Goal: Information Seeking & Learning: Check status

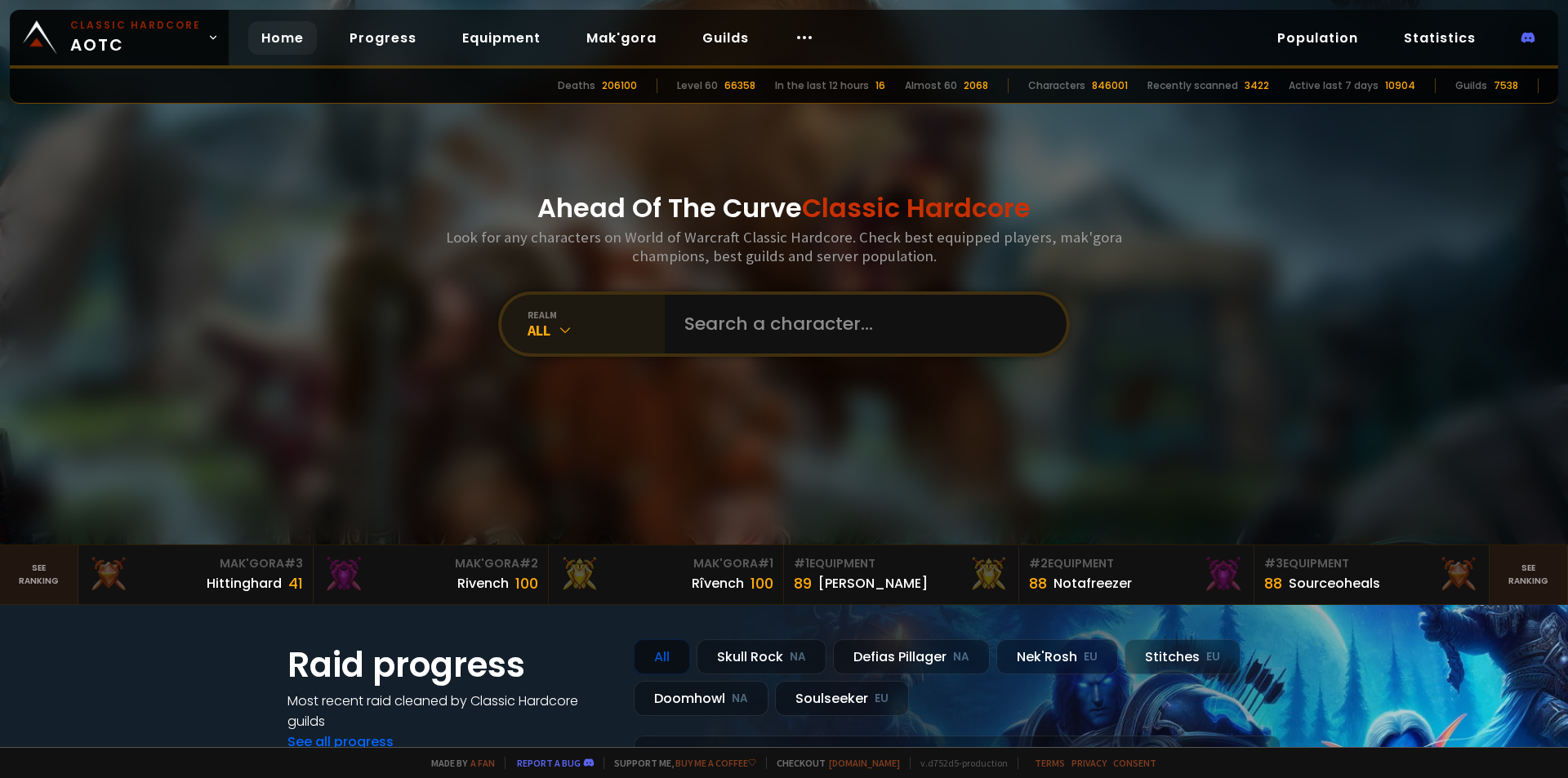
click at [593, 330] on div "All" at bounding box center [596, 330] width 137 height 18
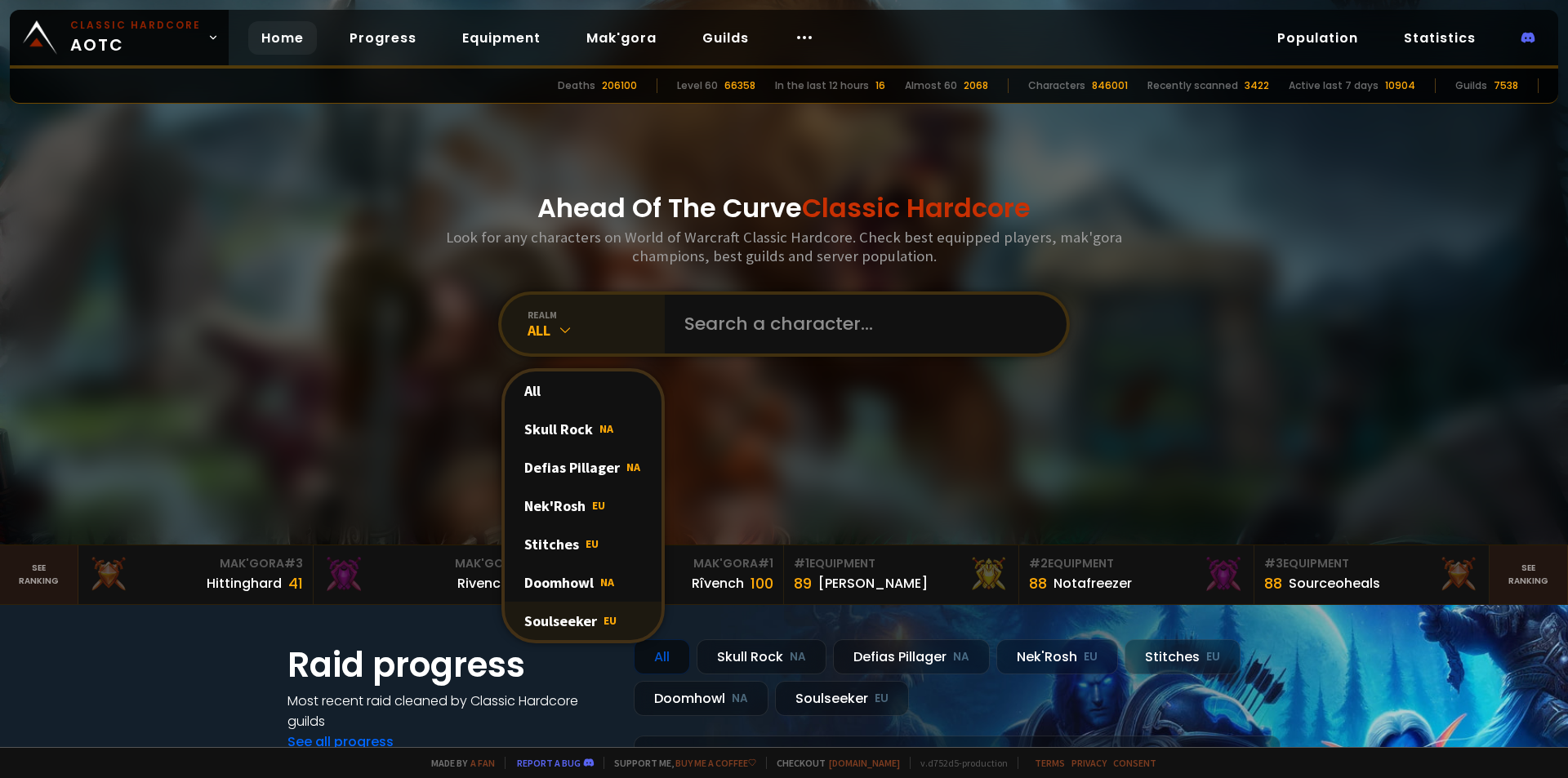
click at [559, 616] on div "Soulseeker EU" at bounding box center [583, 621] width 157 height 39
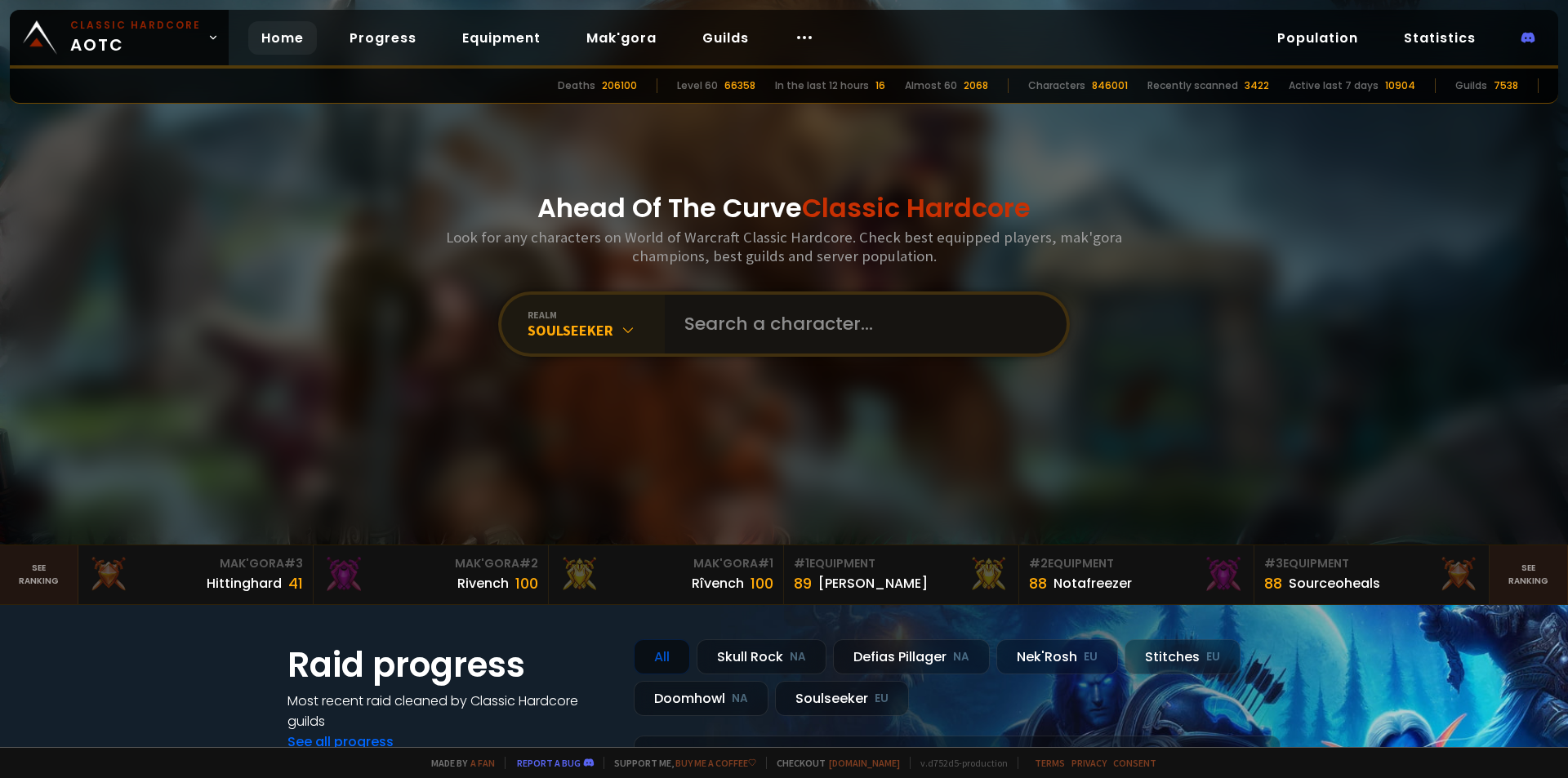
click at [730, 326] on input "text" at bounding box center [860, 324] width 372 height 59
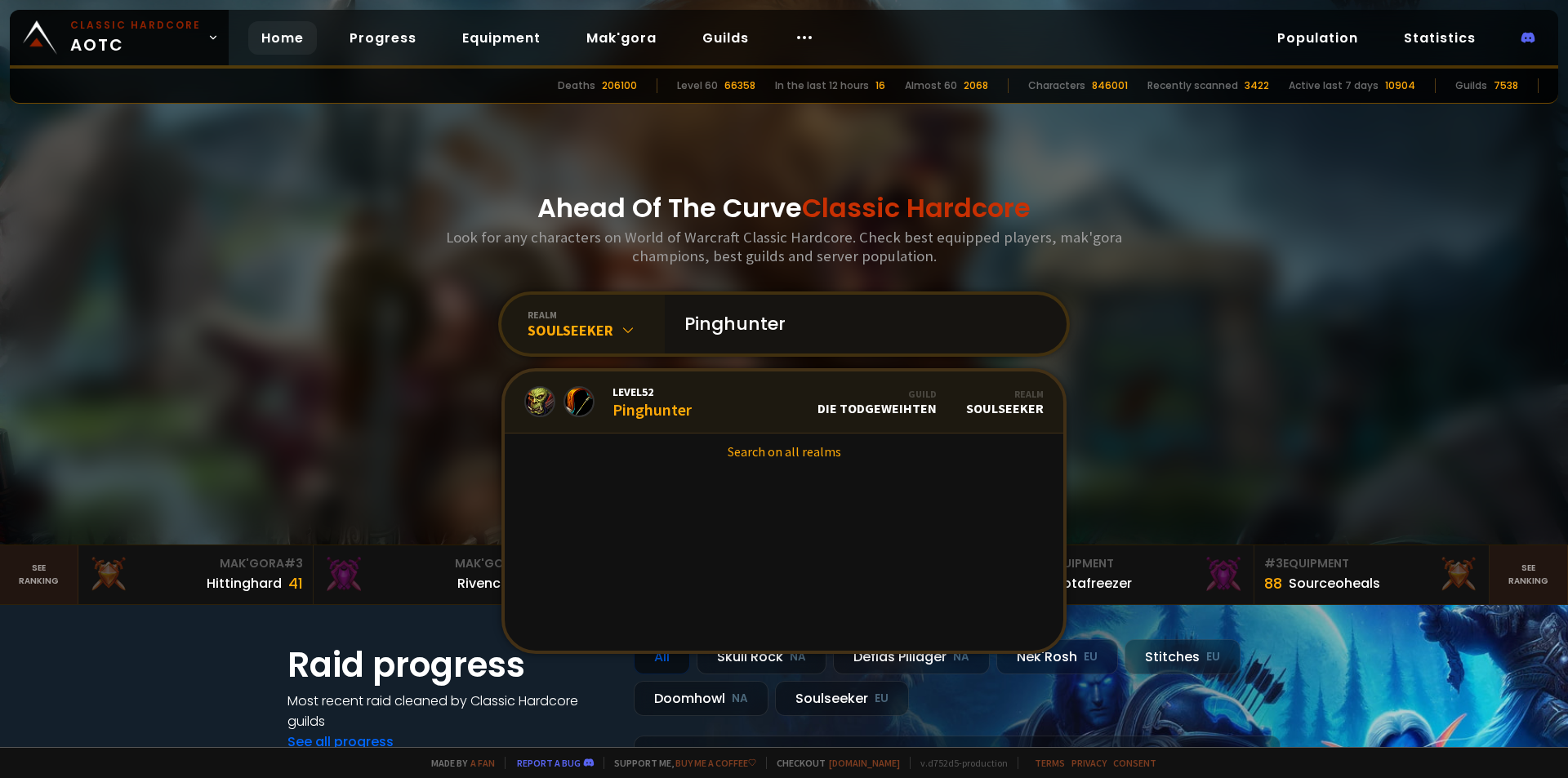
type input "Pinghunter"
click at [708, 401] on link "Level 52 Pinghunter Guild Die Todgeweihten Realm Soulseeker" at bounding box center [784, 402] width 559 height 62
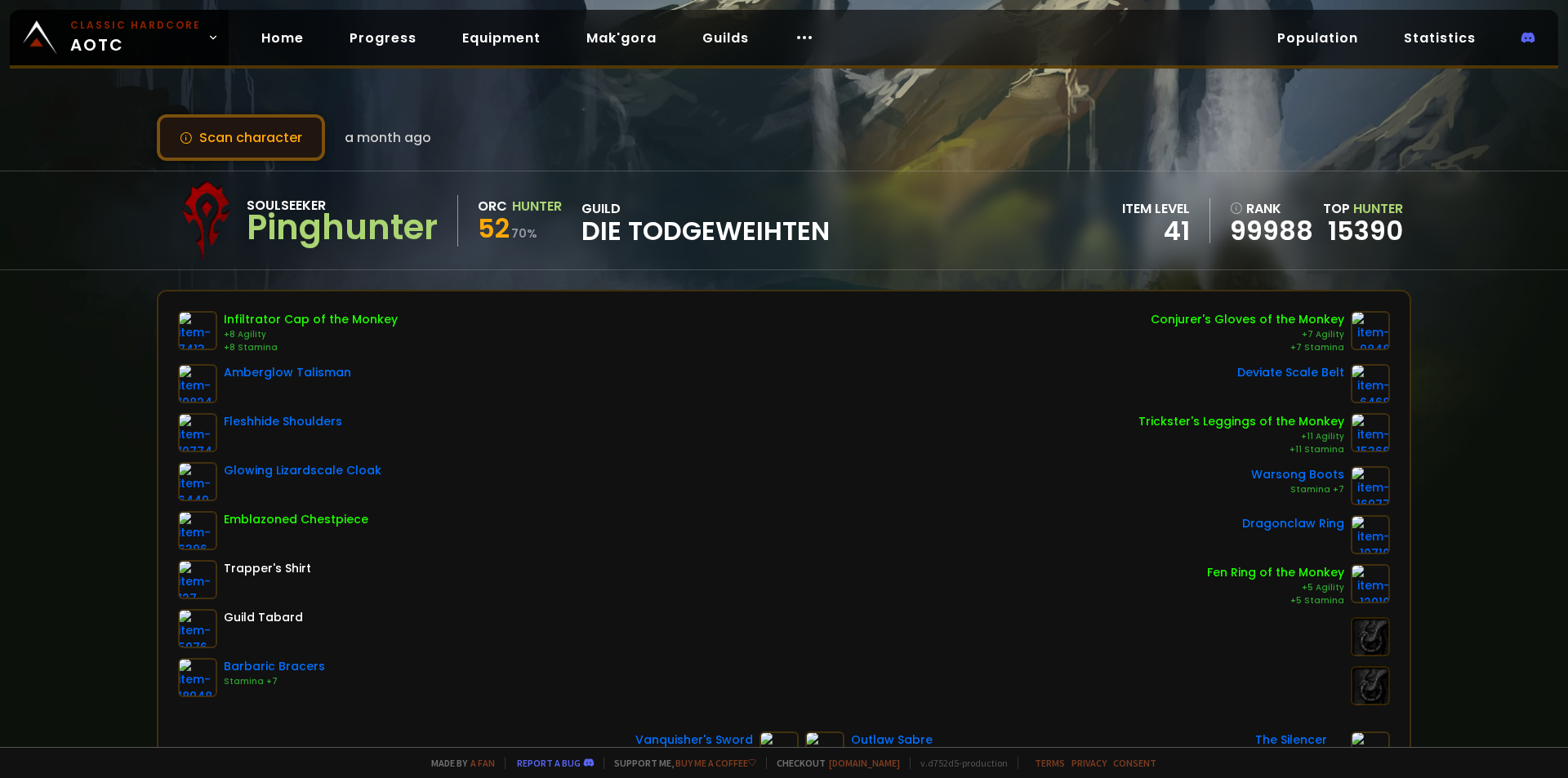
click at [289, 128] on button "Scan character" at bounding box center [240, 137] width 168 height 47
click at [210, 139] on button "Scan character" at bounding box center [240, 137] width 168 height 47
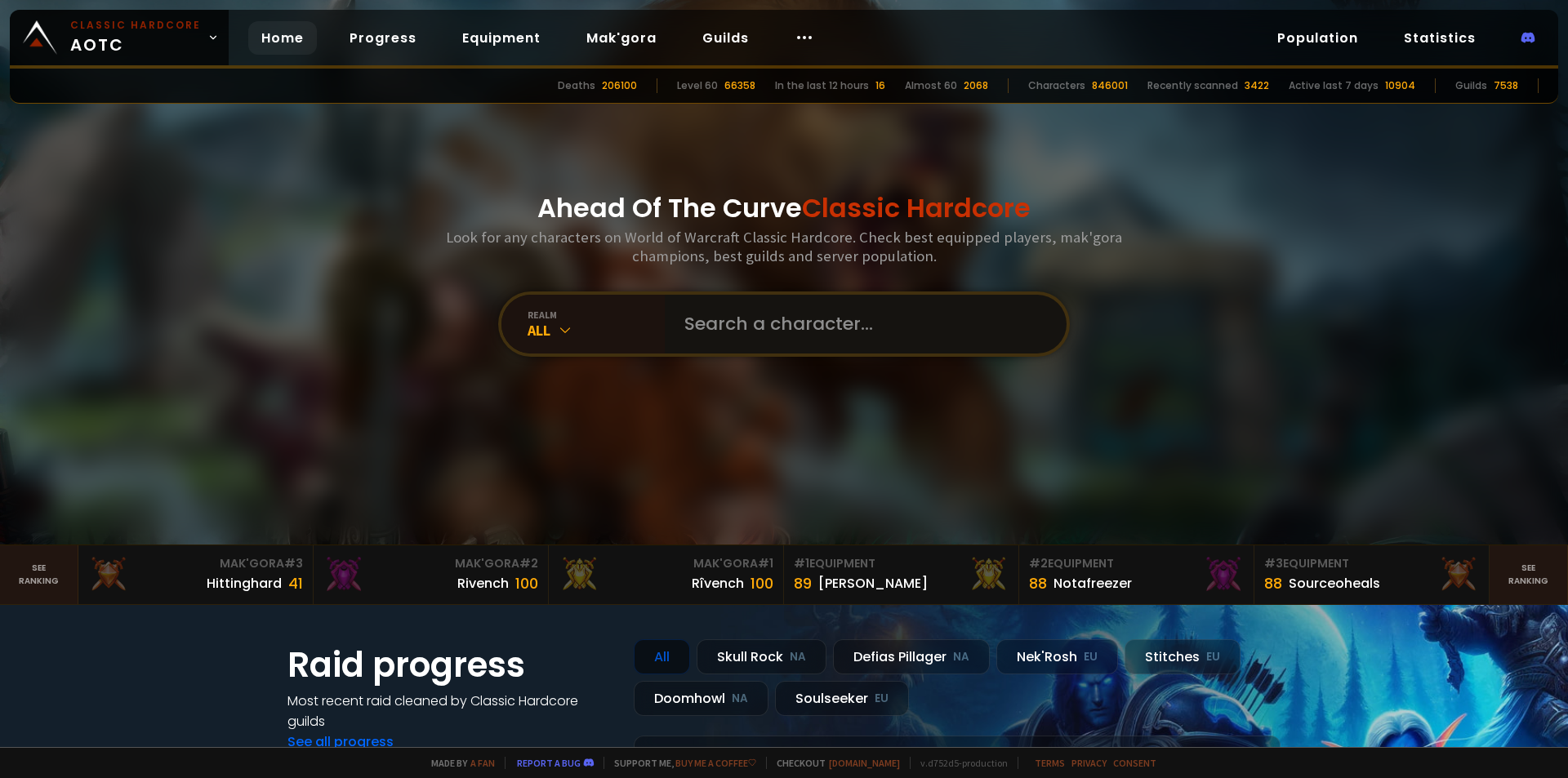
click at [724, 327] on input "text" at bounding box center [860, 324] width 372 height 59
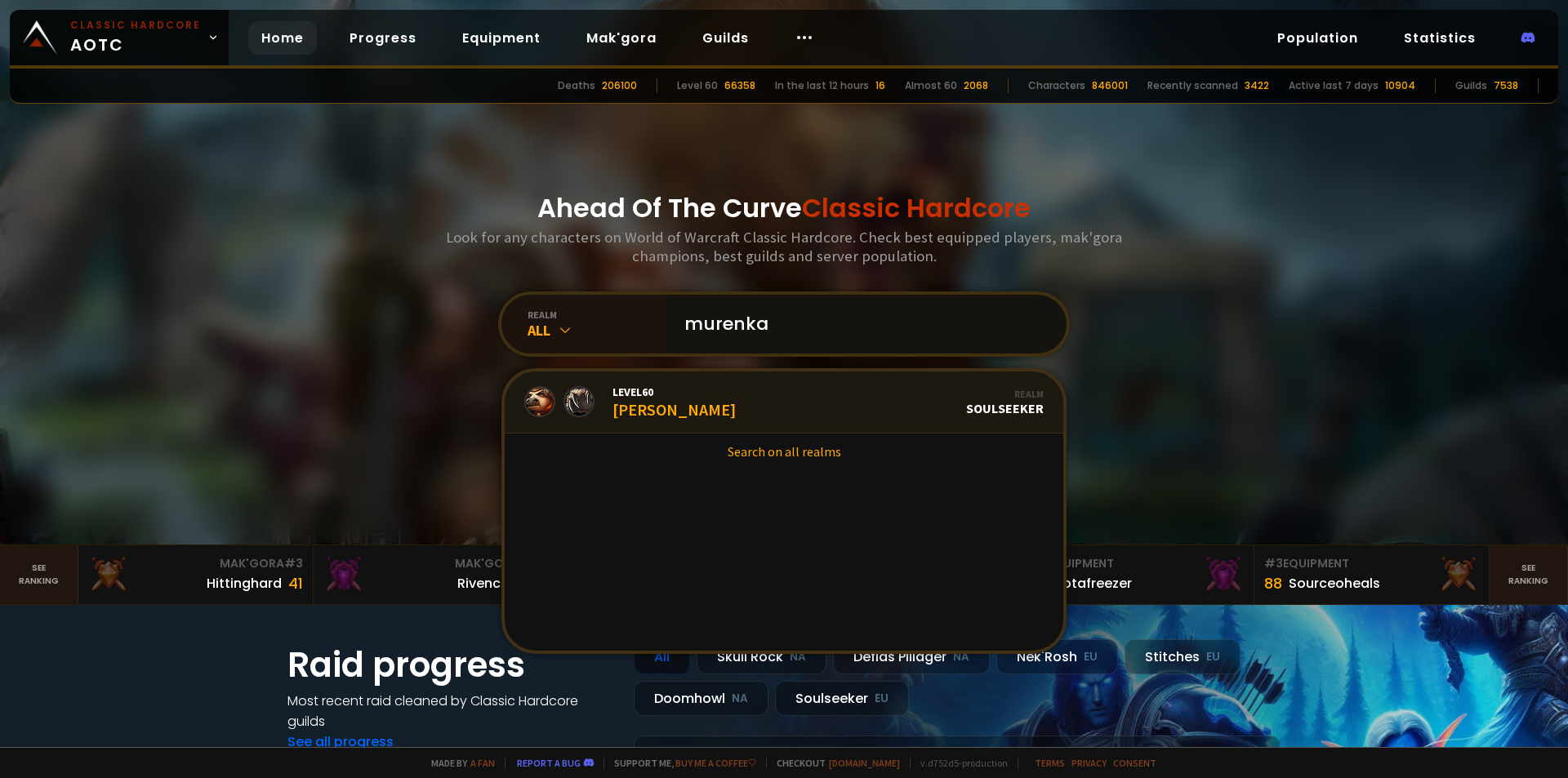
type input "murenka"
click at [759, 395] on link "Level 60 Murenka Realm Soulseeker" at bounding box center [784, 402] width 559 height 62
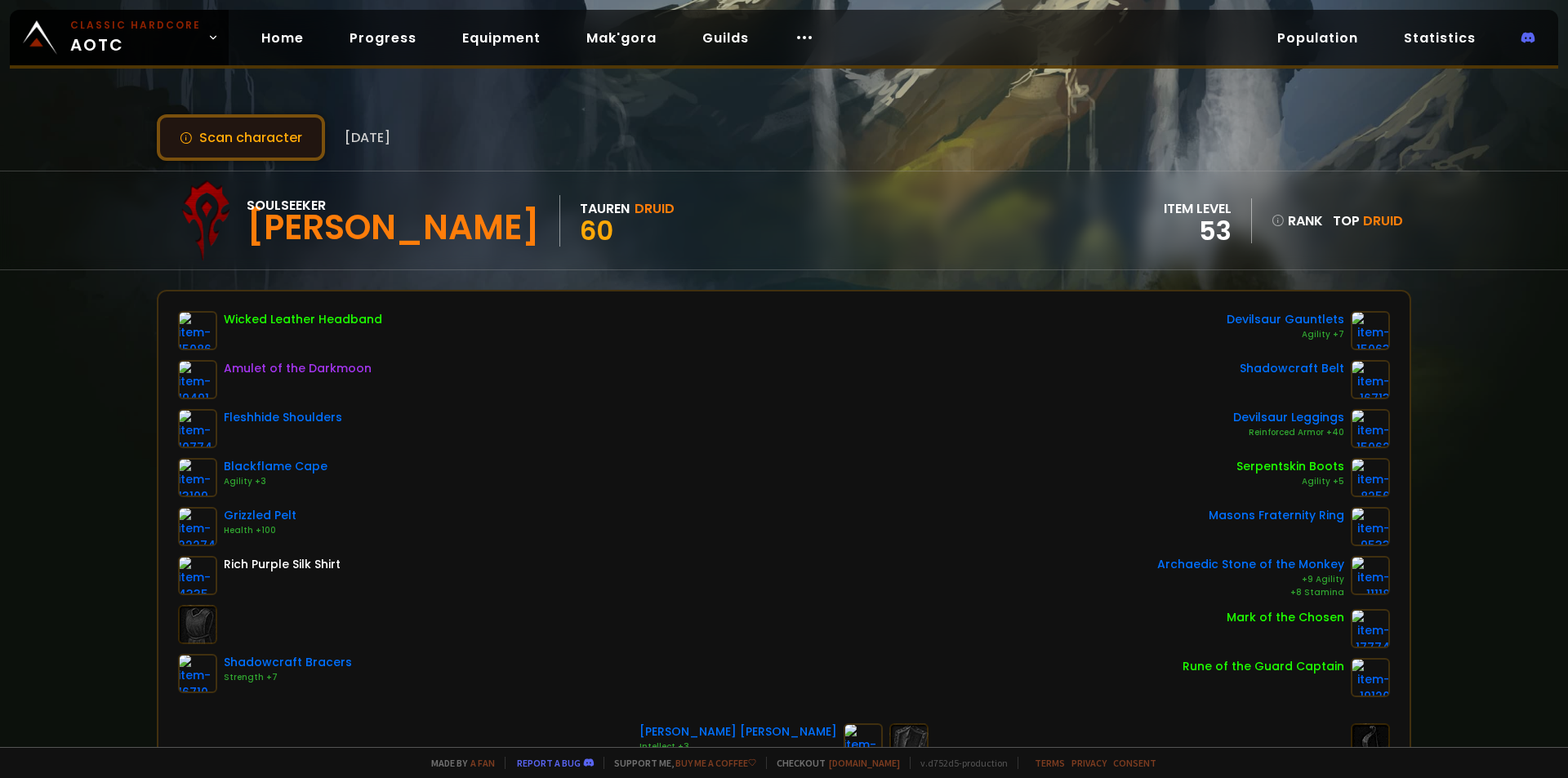
click at [264, 131] on button "Scan character" at bounding box center [240, 137] width 168 height 47
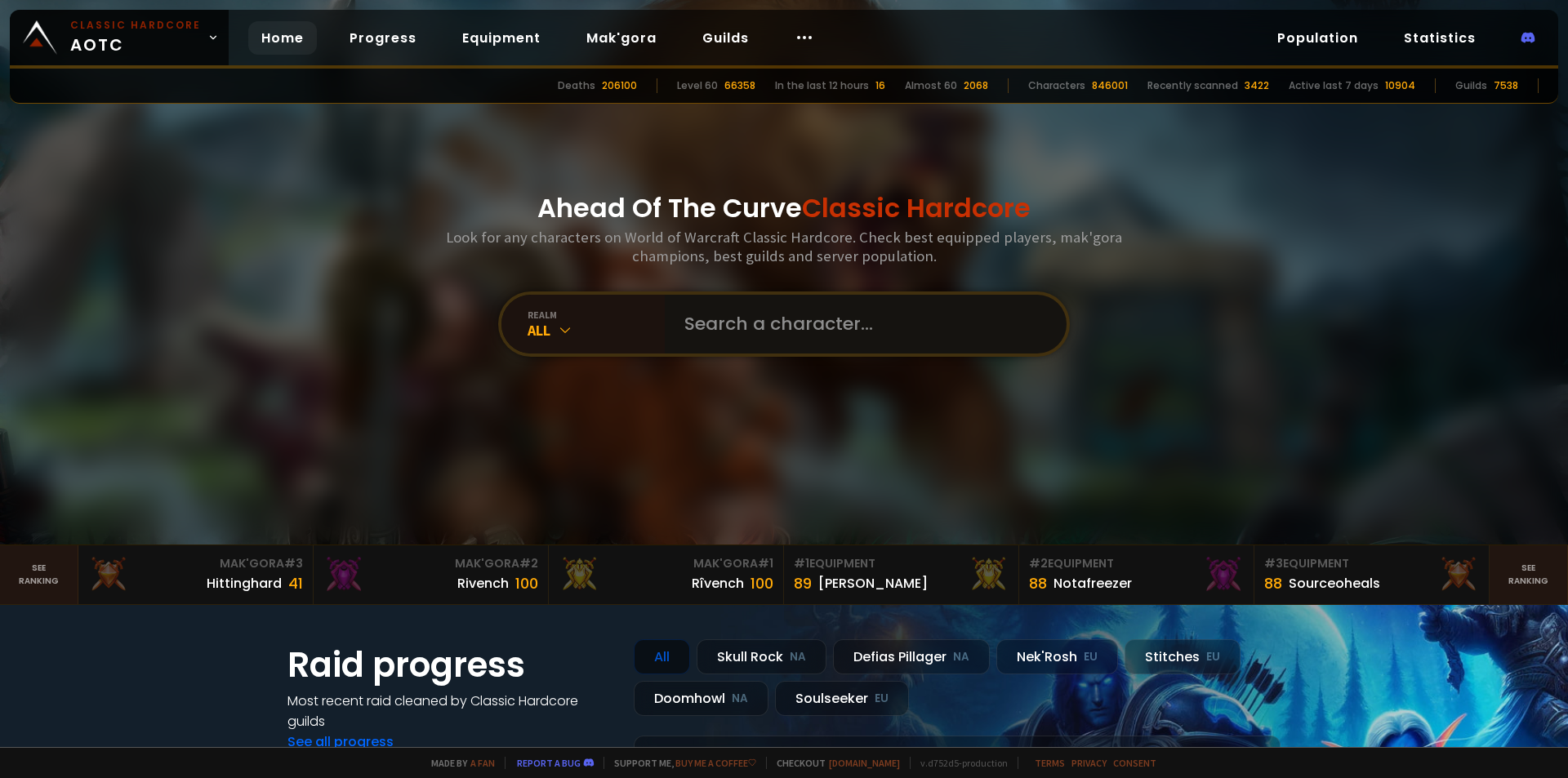
click at [720, 316] on input "text" at bounding box center [860, 324] width 372 height 59
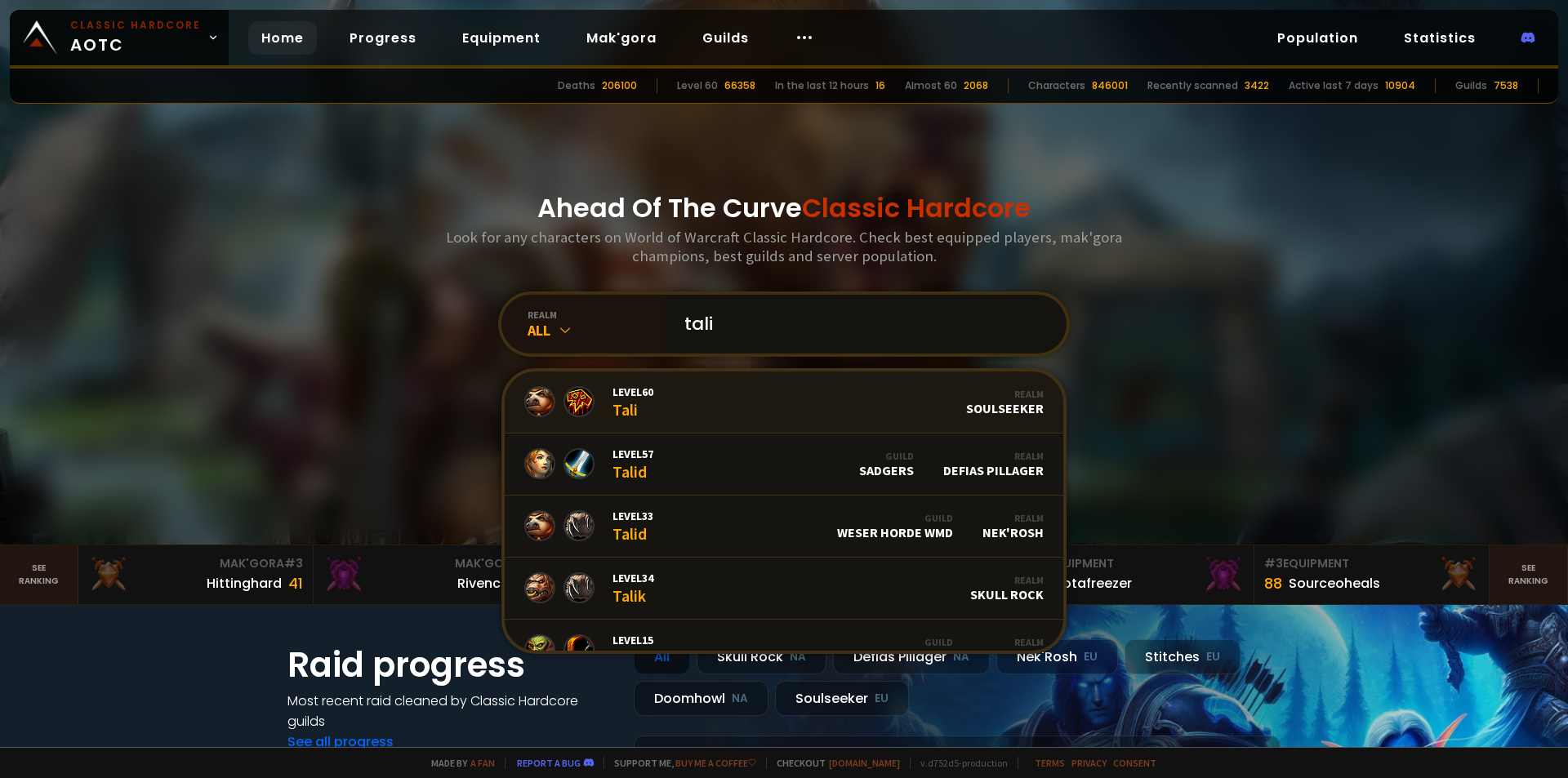
type input "tali"
click at [719, 391] on link "Level 60 Tali Realm Soulseeker" at bounding box center [784, 402] width 559 height 62
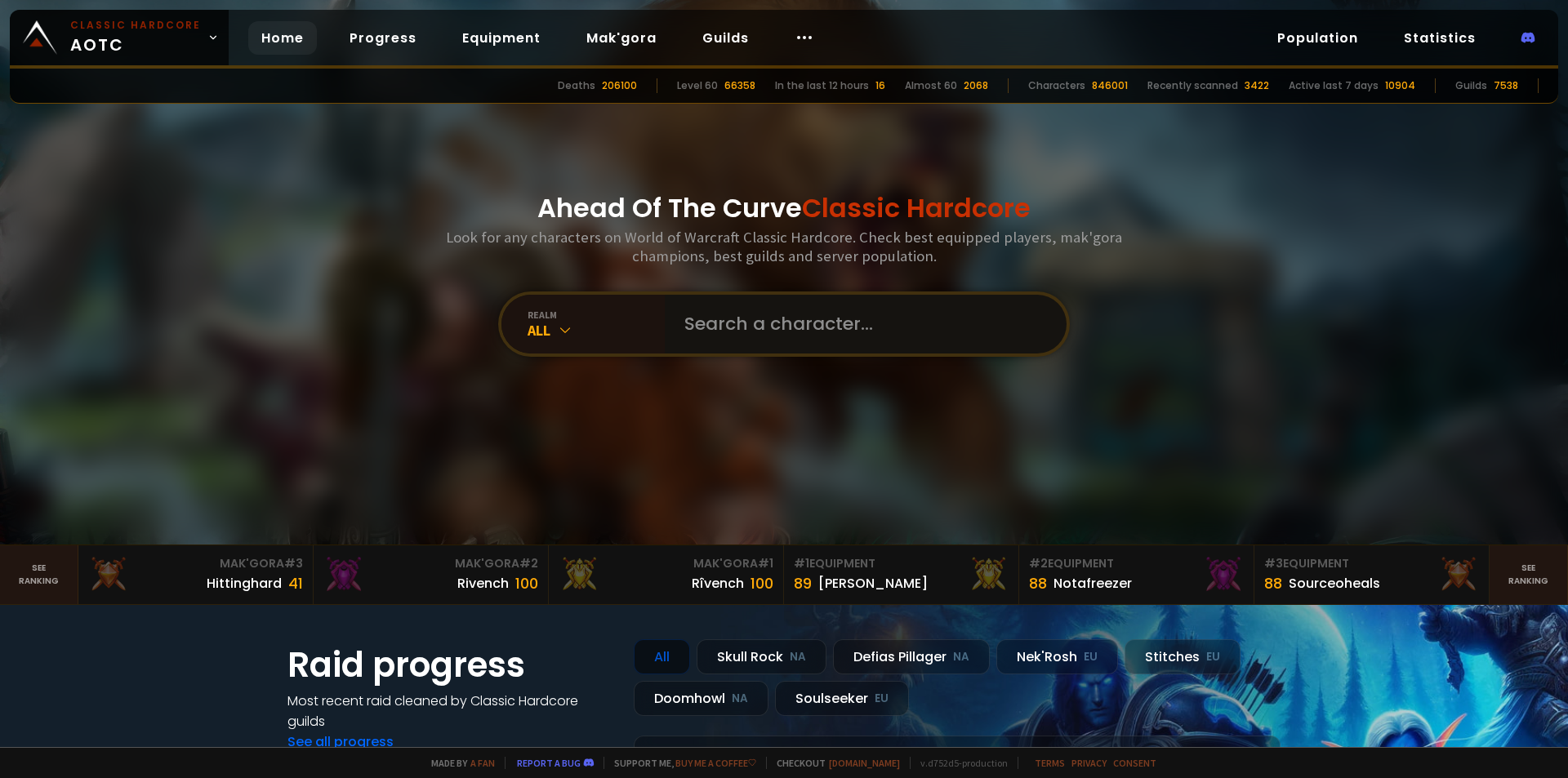
click at [825, 324] on input "text" at bounding box center [860, 324] width 372 height 59
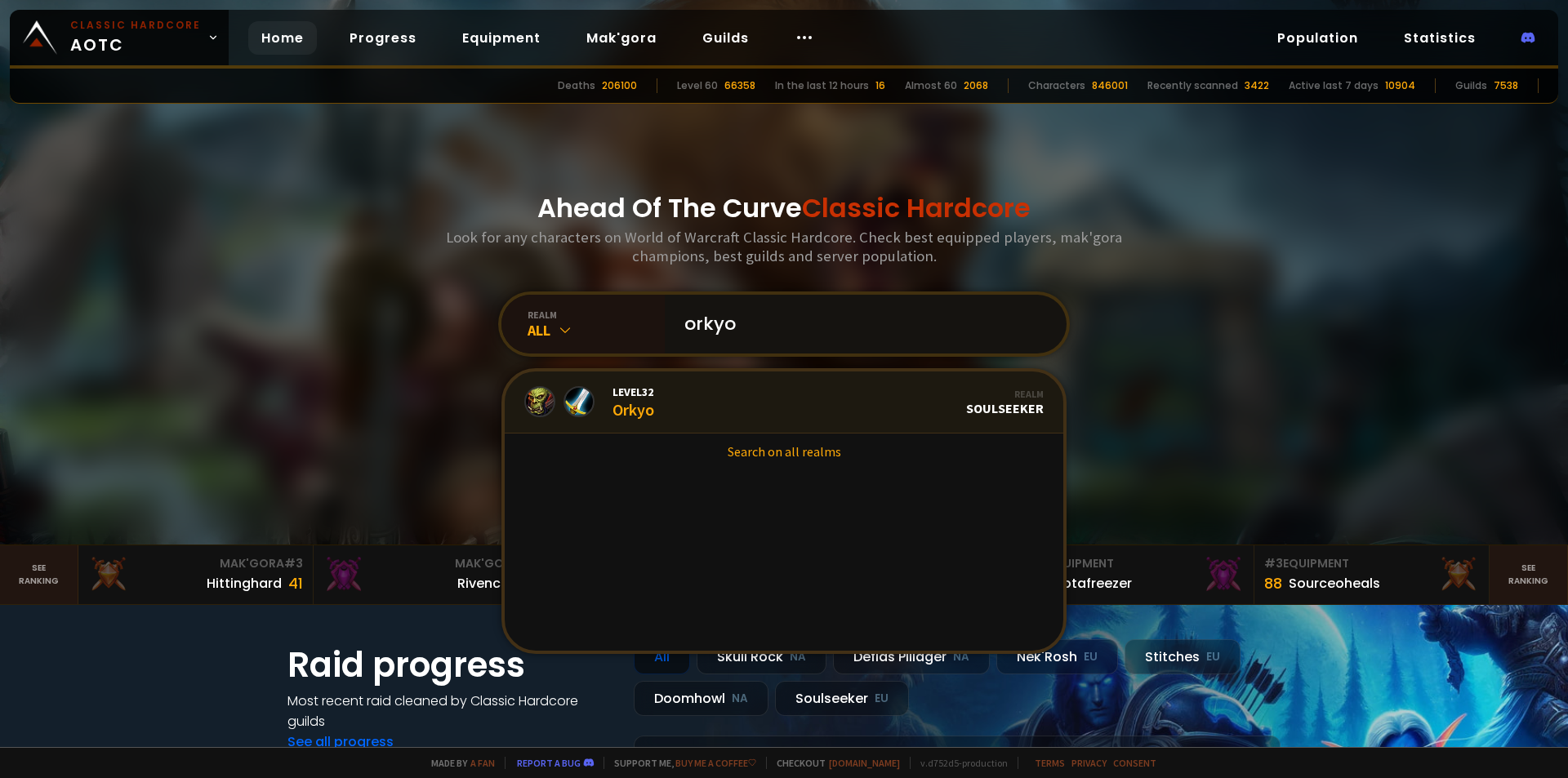
type input "orkyo"
click at [810, 398] on link "Level 32 Orkyo Realm Soulseeker" at bounding box center [784, 402] width 559 height 62
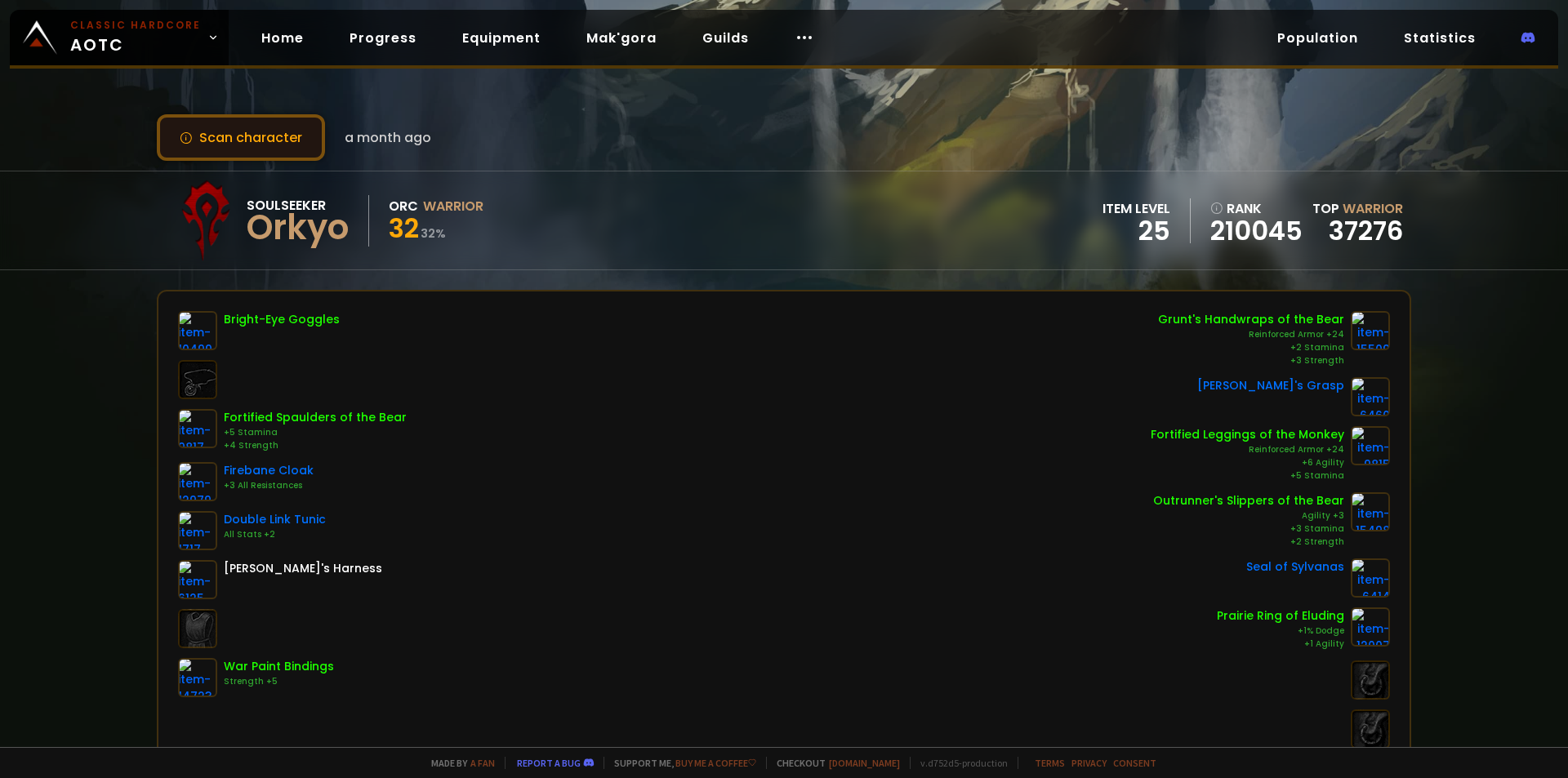
click at [243, 130] on button "Scan character" at bounding box center [240, 137] width 168 height 47
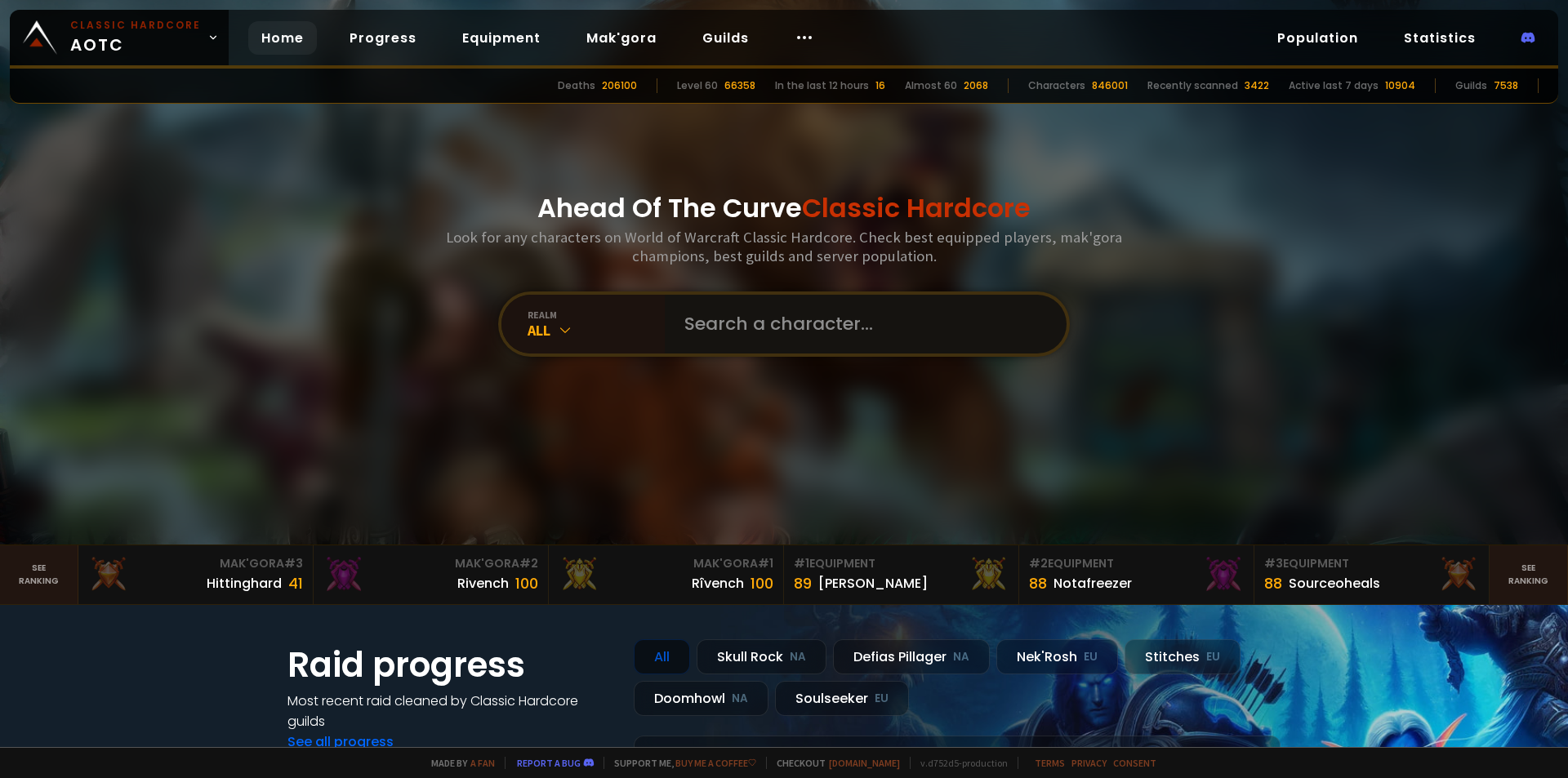
click at [776, 335] on input "text" at bounding box center [860, 324] width 372 height 59
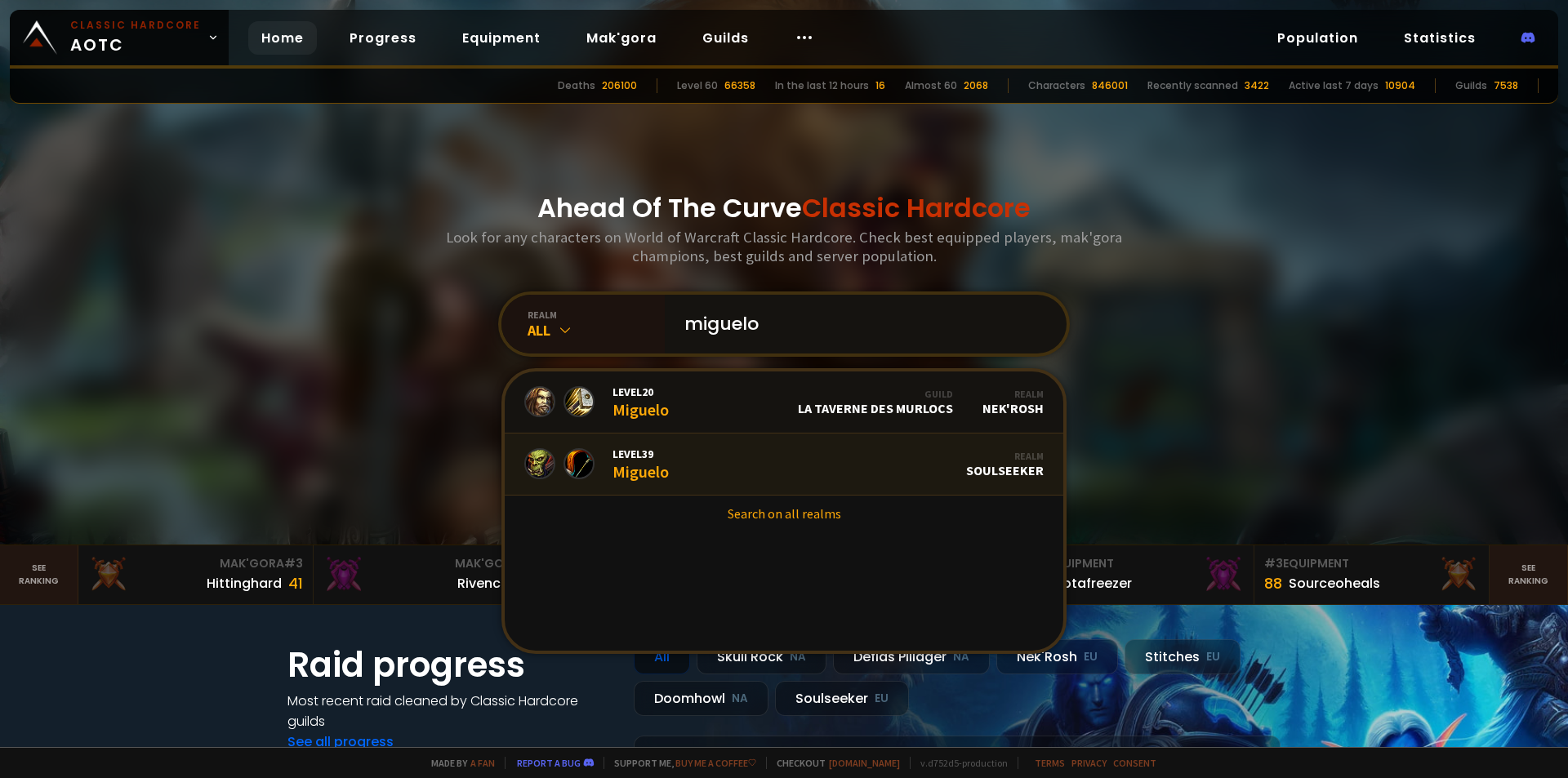
type input "miguelo"
click at [720, 457] on link "Level 39 Miguelo Realm Soulseeker" at bounding box center [784, 465] width 559 height 62
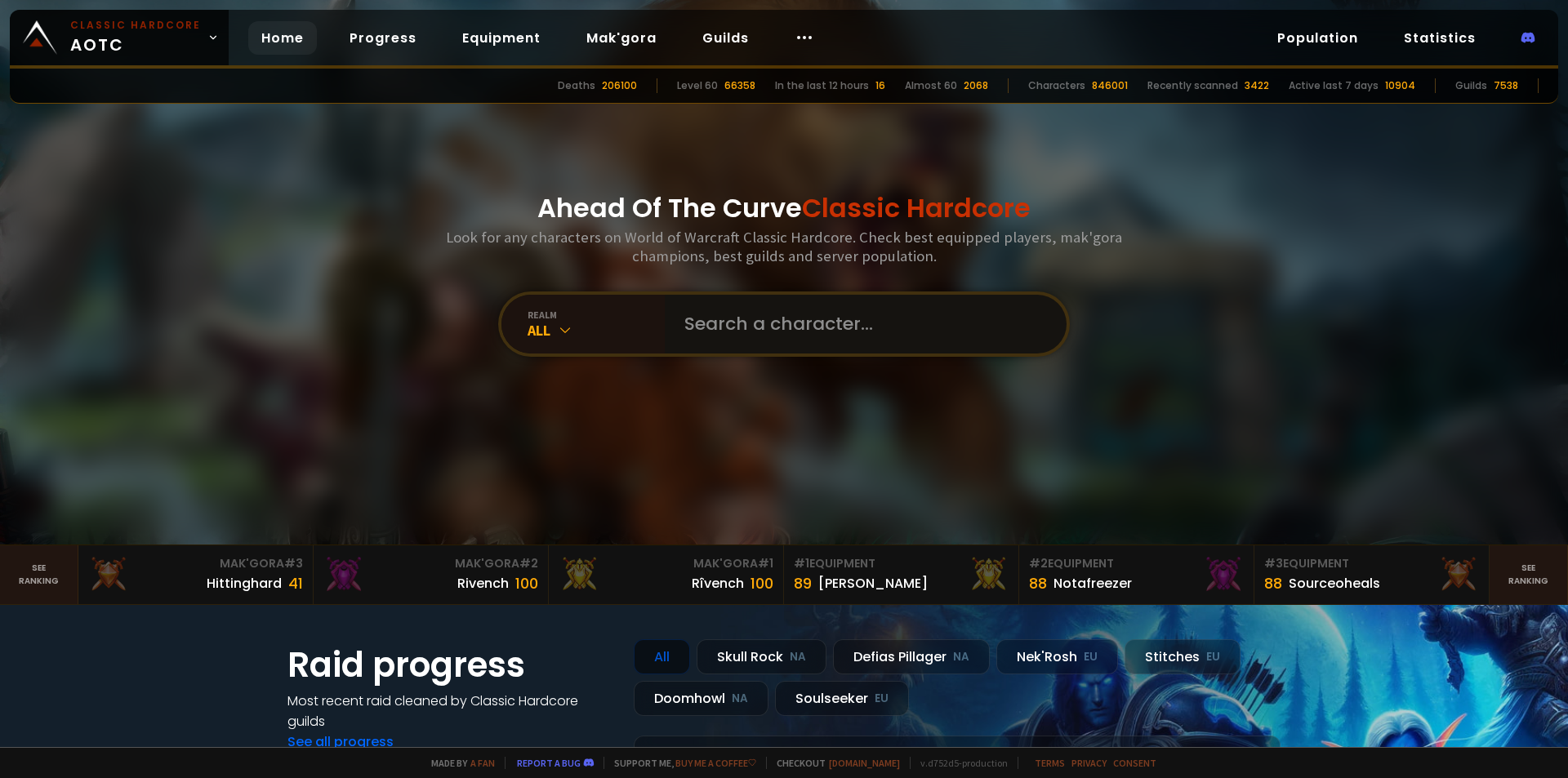
click at [730, 336] on input "text" at bounding box center [860, 324] width 372 height 59
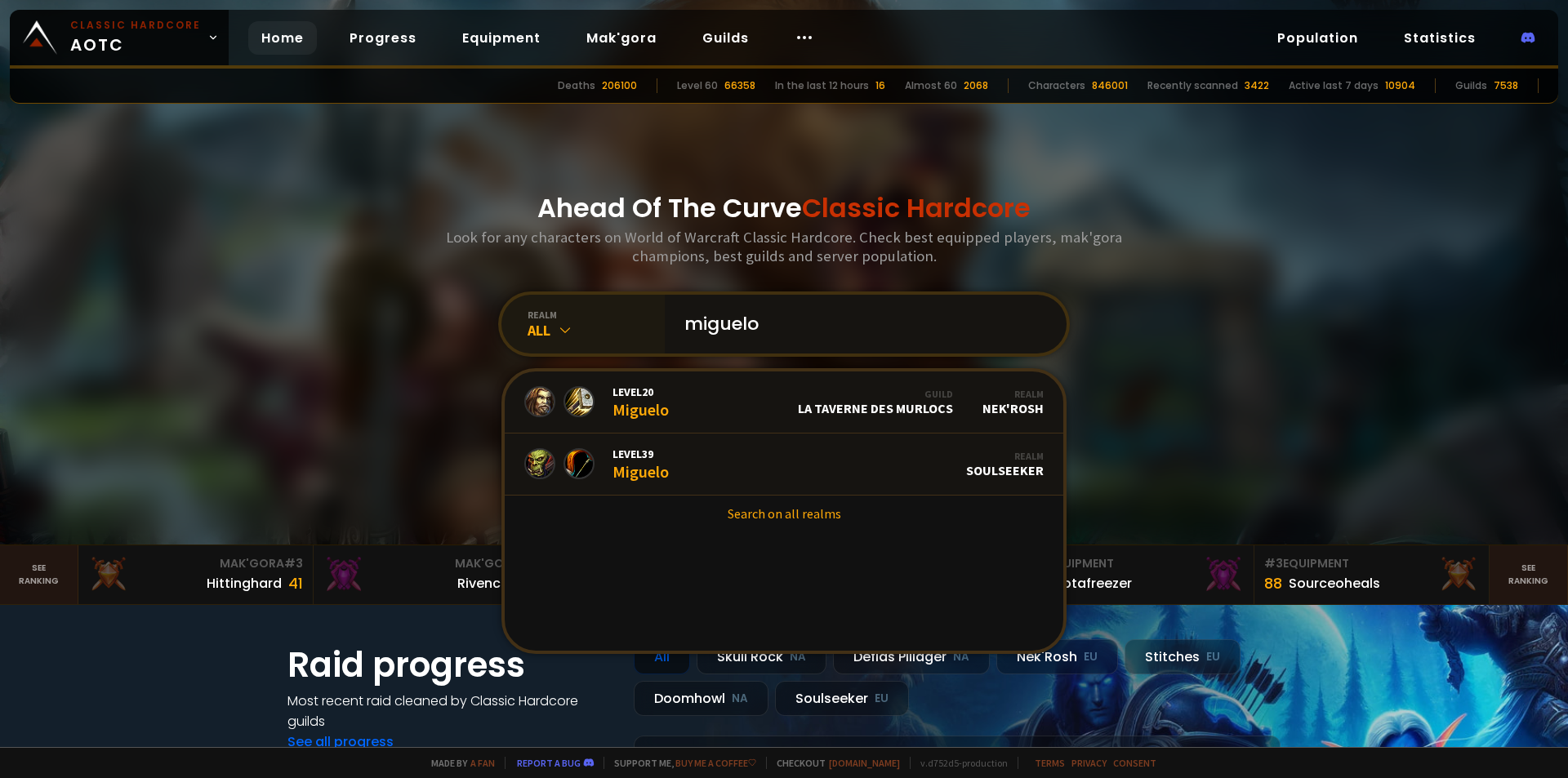
drag, startPoint x: 704, startPoint y: 322, endPoint x: 603, endPoint y: 320, distance: 101.0
click at [615, 320] on div "realm All miguelo Level 20 Miguelo Guild La Taverne des Murlocs Realm Nek'Rosh …" at bounding box center [784, 324] width 571 height 65
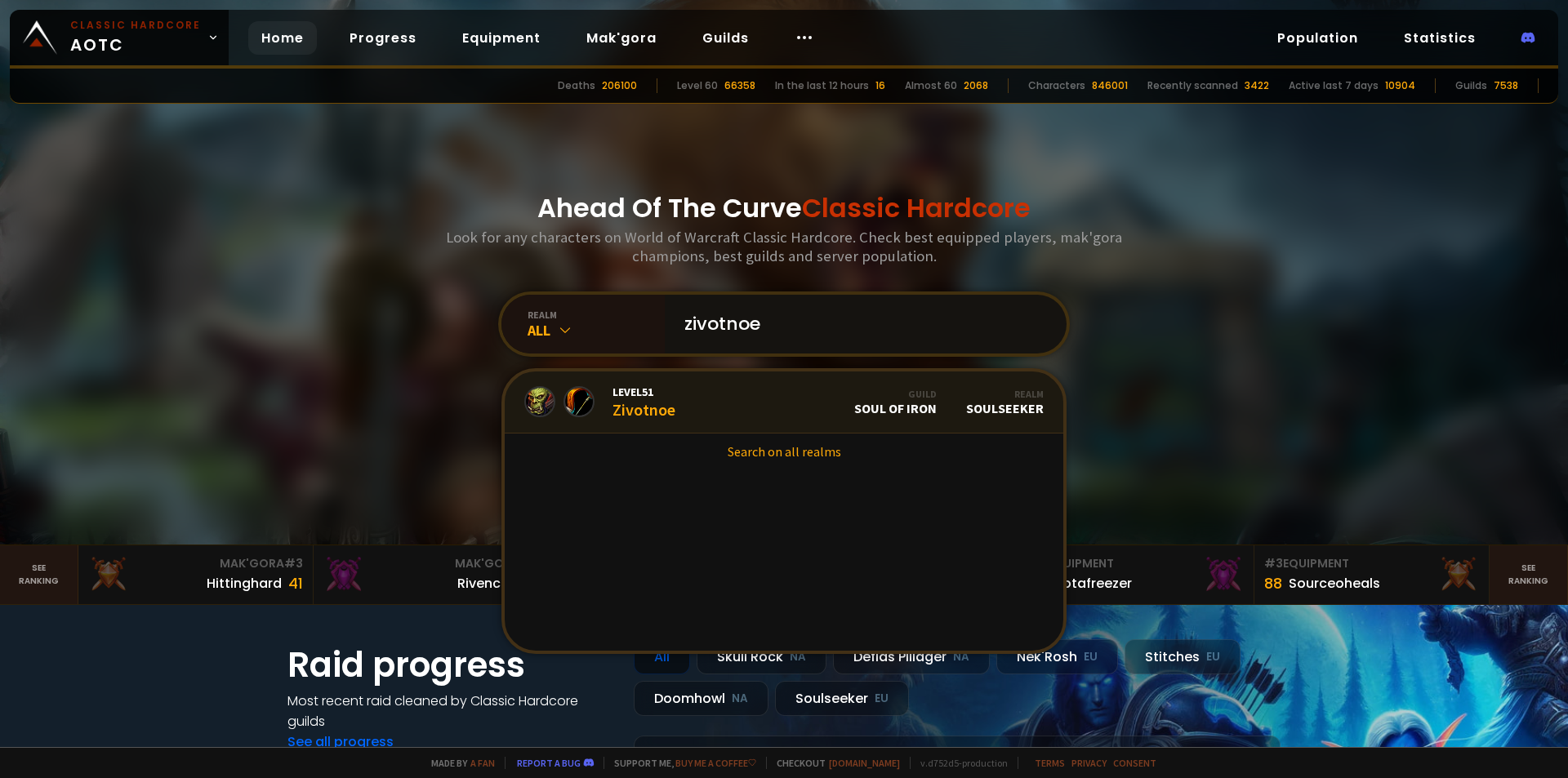
type input "zivotnoe"
click at [703, 391] on link "Level 51 Zivotnoe Guild Soul of Iron Realm Soulseeker" at bounding box center [784, 402] width 559 height 62
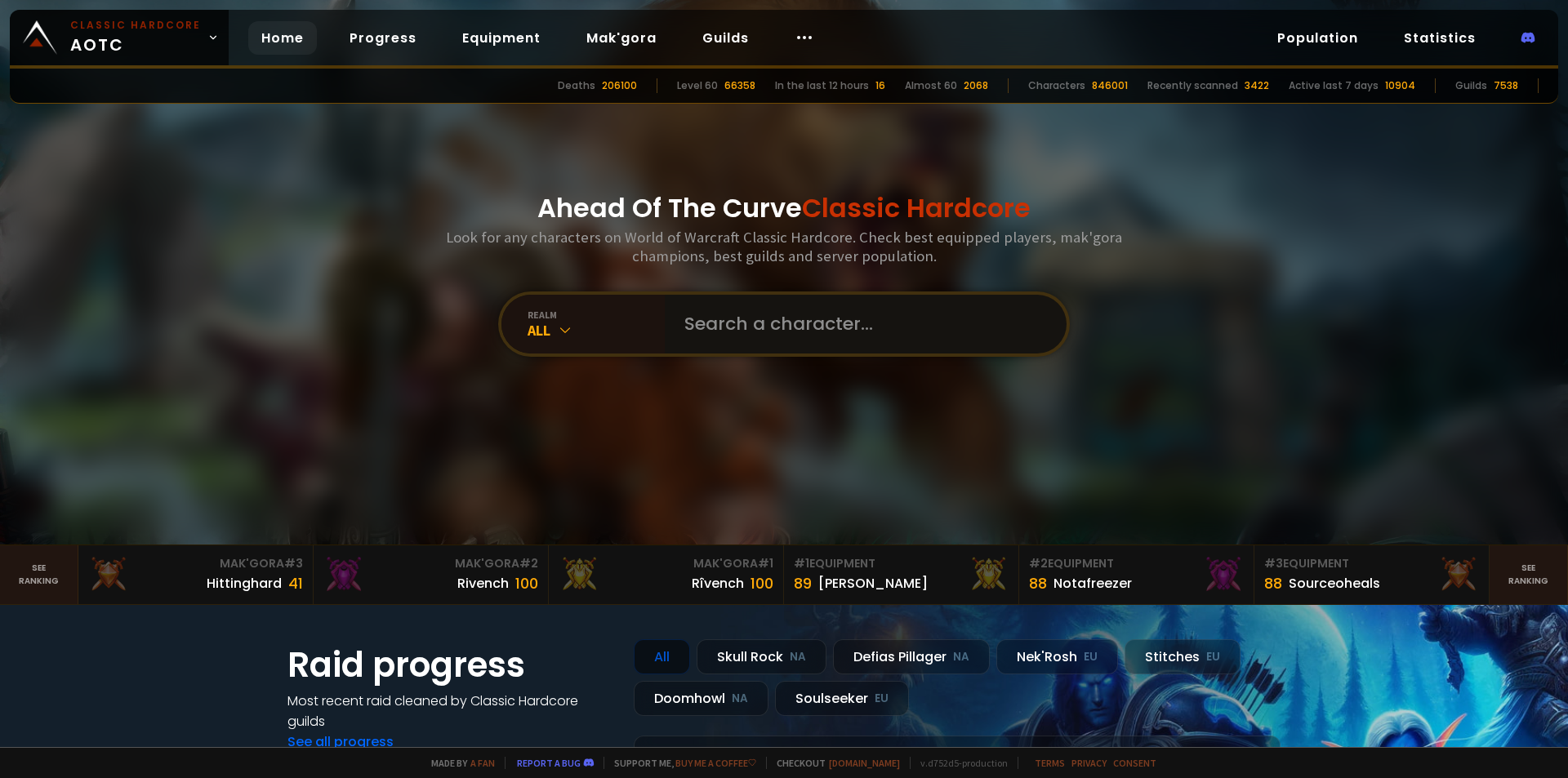
click at [725, 338] on input "text" at bounding box center [860, 324] width 372 height 59
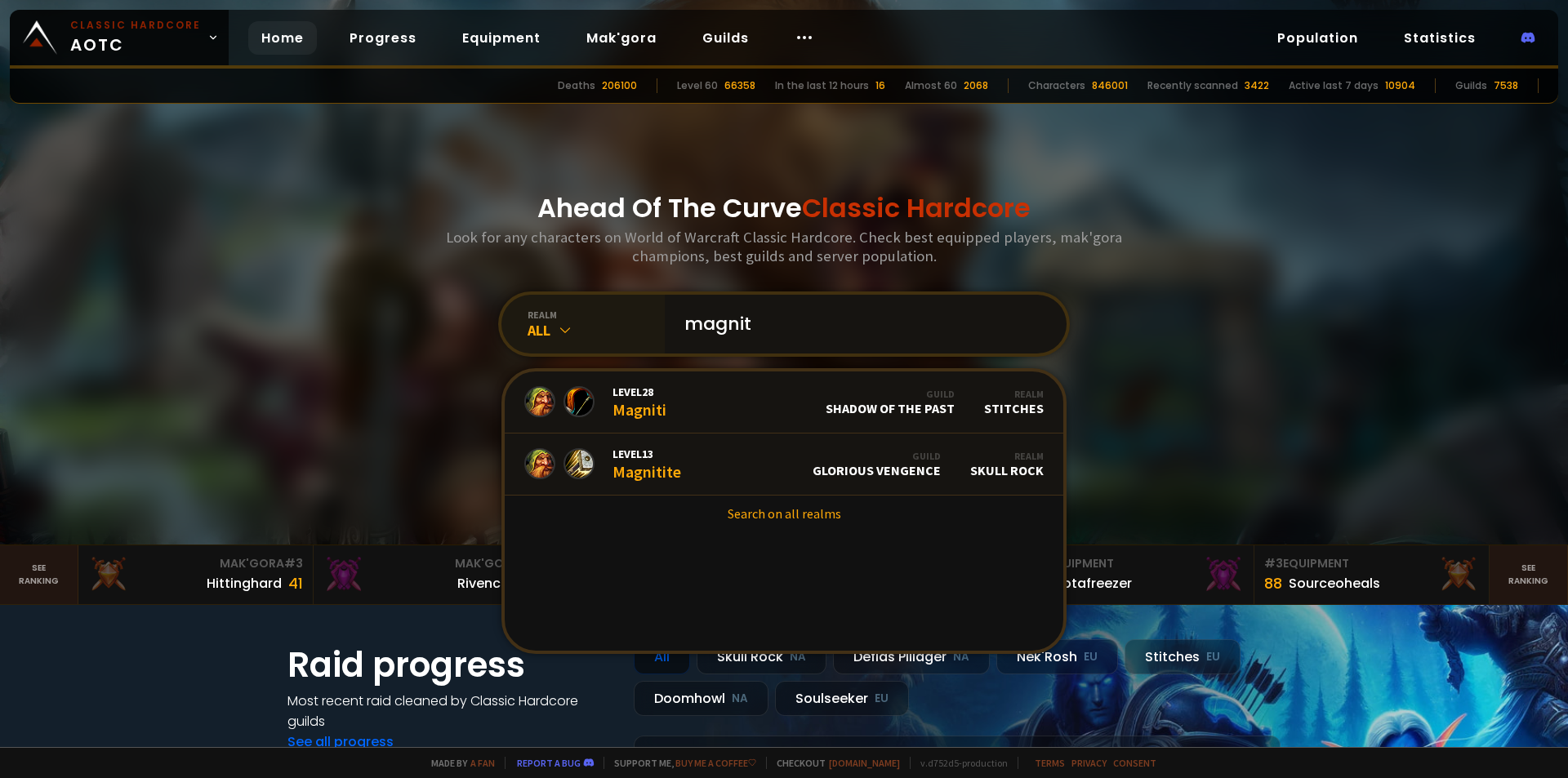
type input "magnit"
click at [586, 312] on div "realm" at bounding box center [596, 315] width 137 height 12
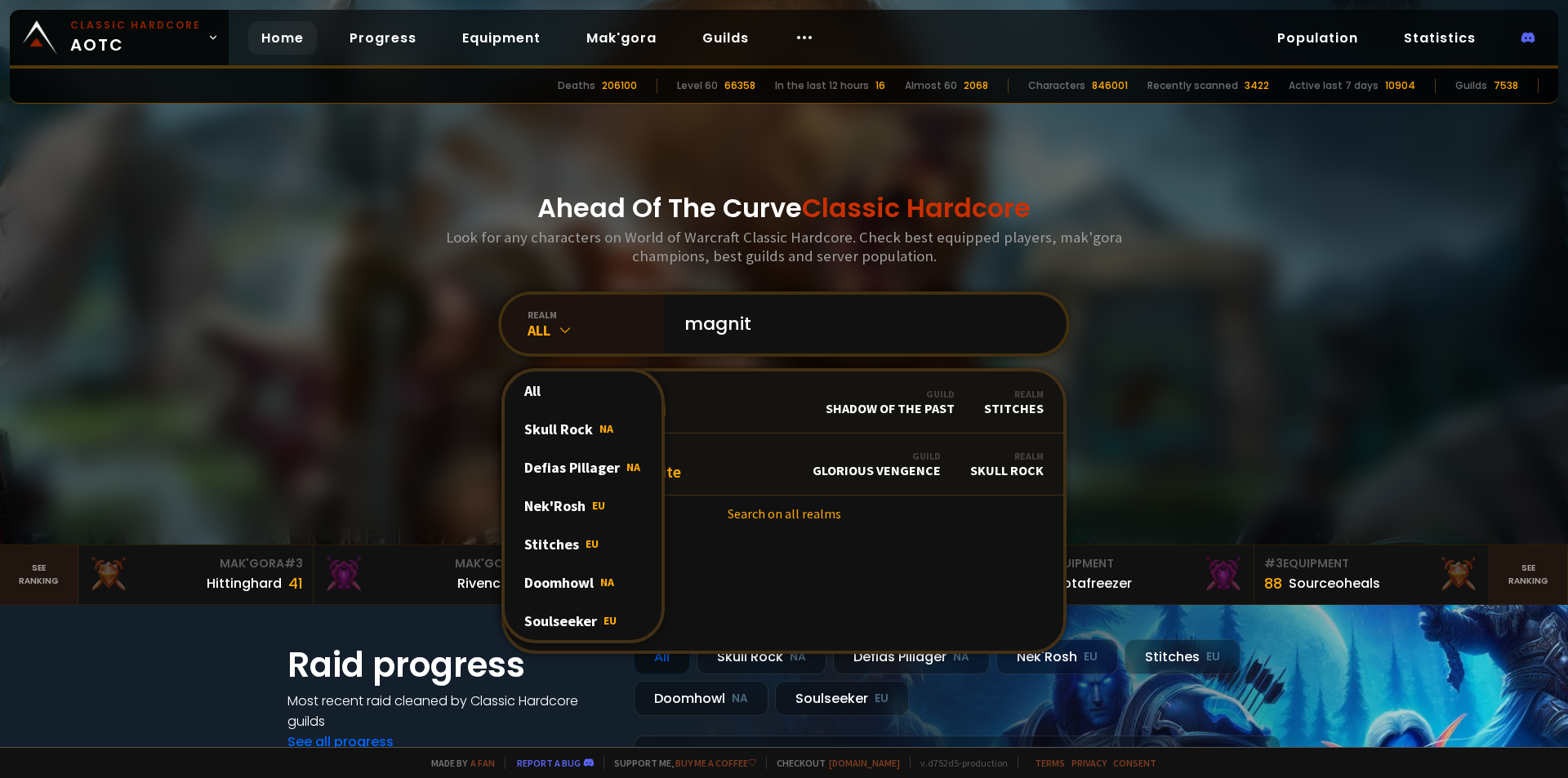
click at [589, 613] on div "Soulseeker EU" at bounding box center [583, 621] width 157 height 39
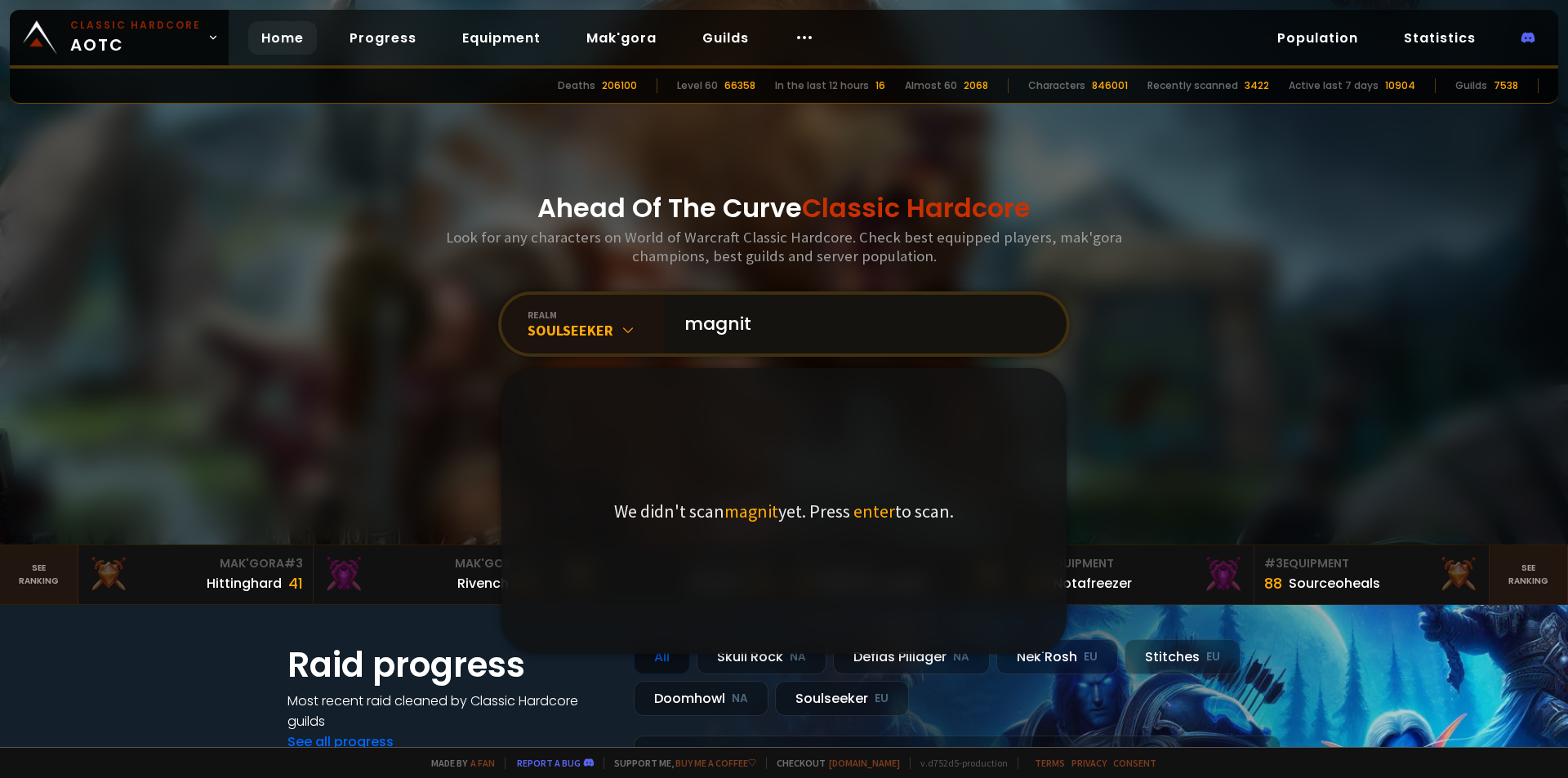
click at [788, 326] on input "magnit" at bounding box center [860, 324] width 372 height 59
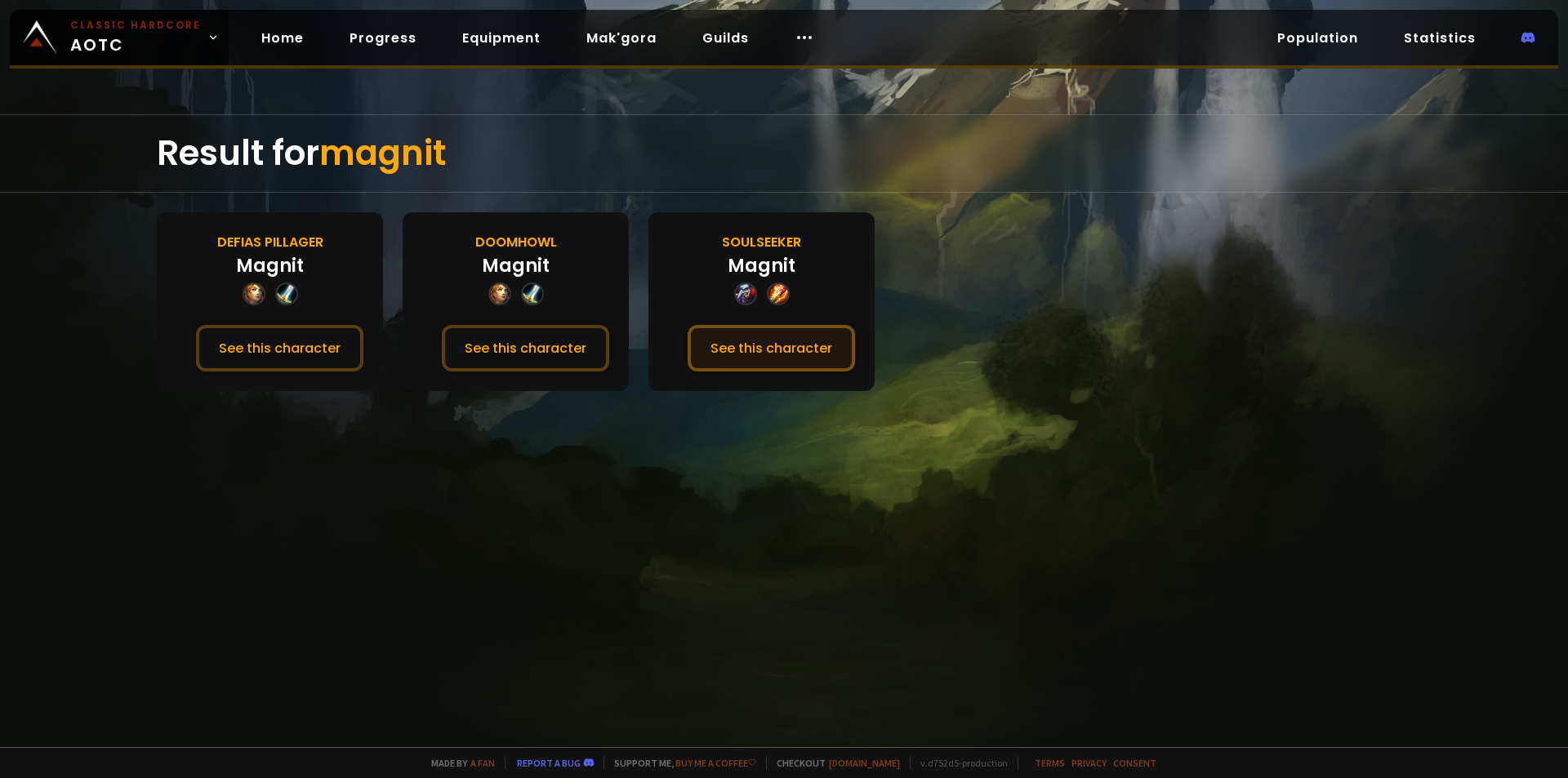
click at [775, 345] on button "See this character" at bounding box center [771, 348] width 167 height 47
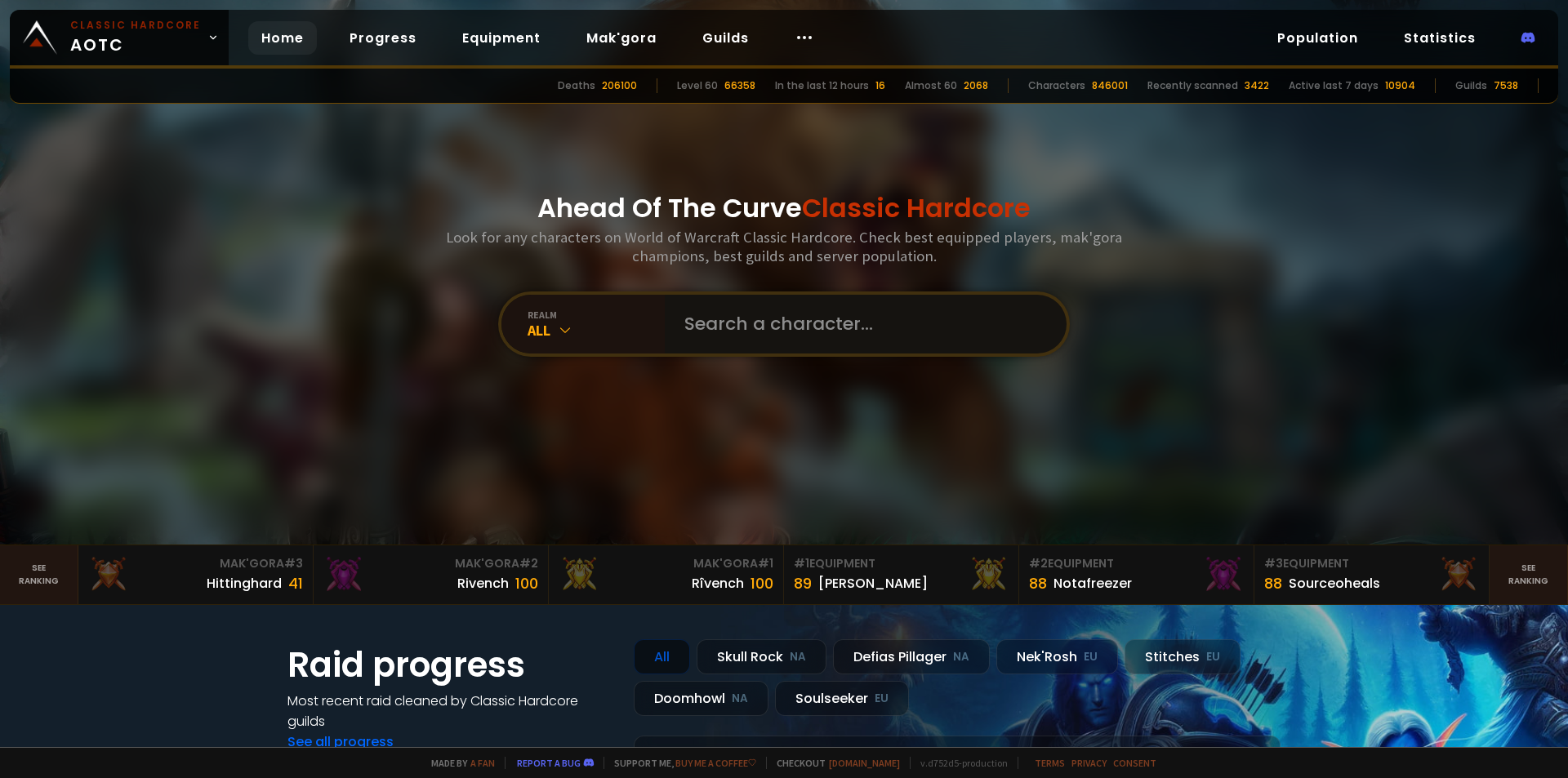
click at [787, 322] on input "text" at bounding box center [860, 324] width 372 height 59
click at [563, 341] on div "realm All" at bounding box center [584, 324] width 164 height 59
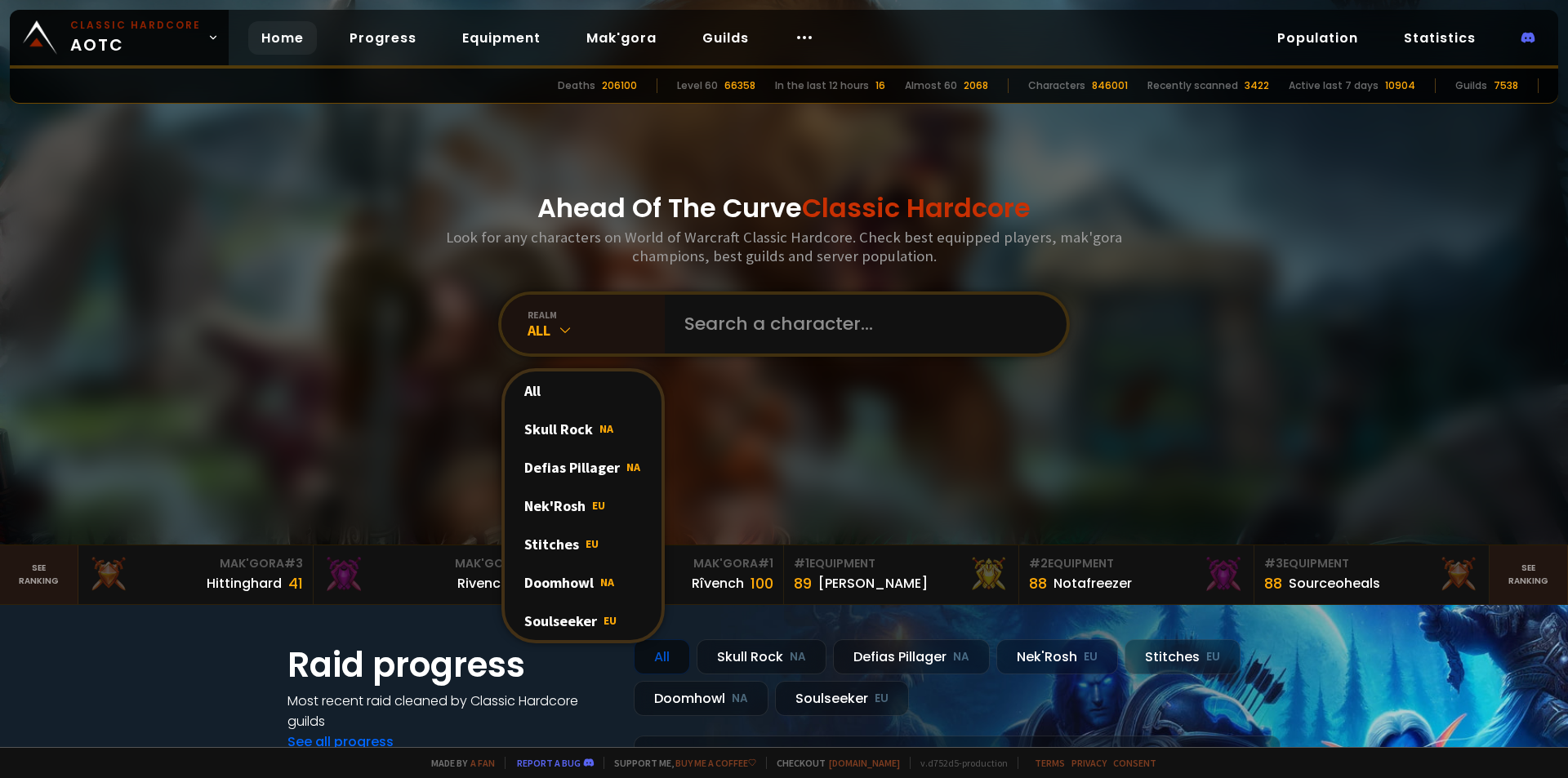
click at [565, 612] on div "Soulseeker EU" at bounding box center [583, 621] width 157 height 39
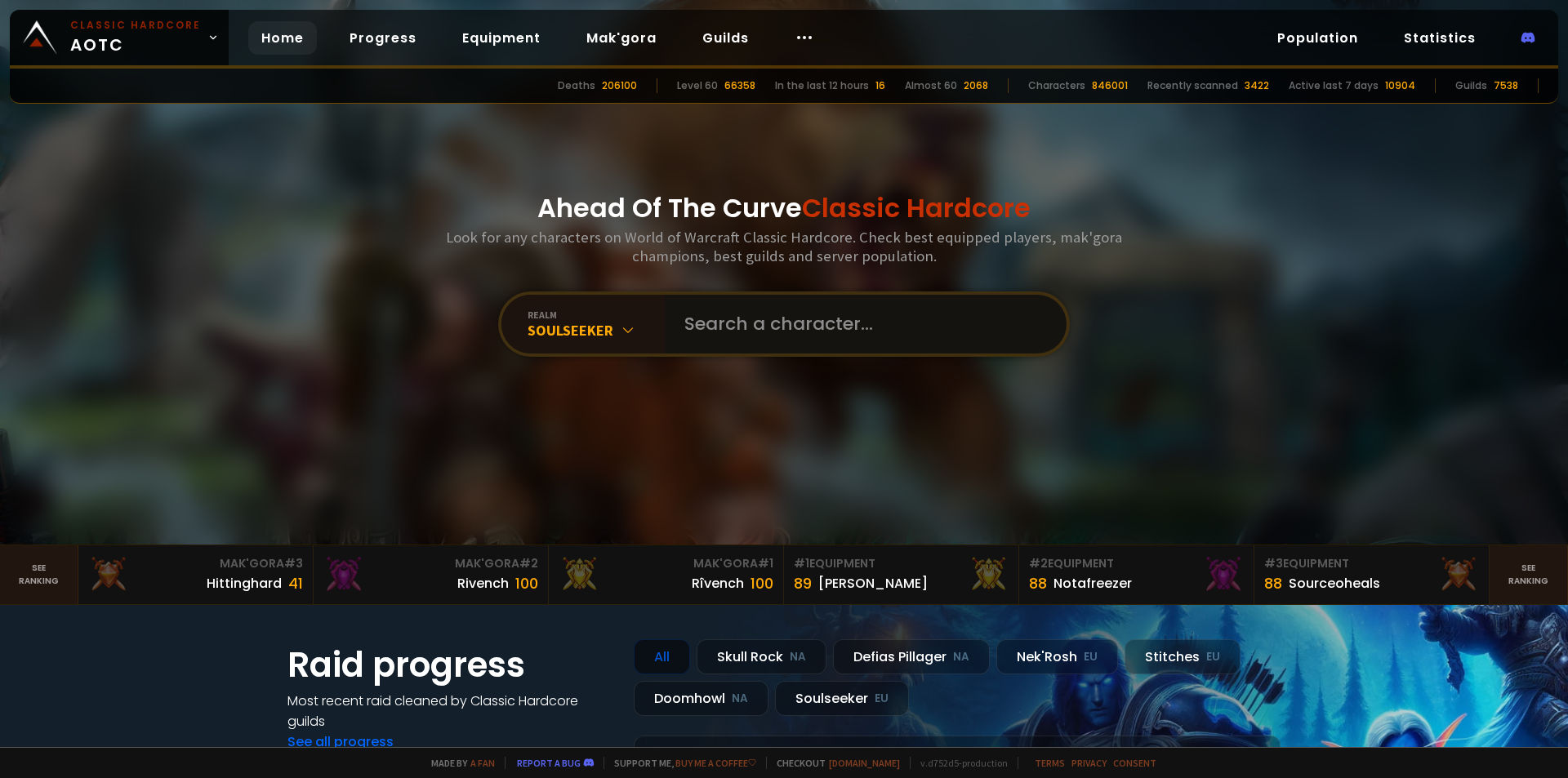
click at [771, 308] on input "text" at bounding box center [860, 324] width 372 height 59
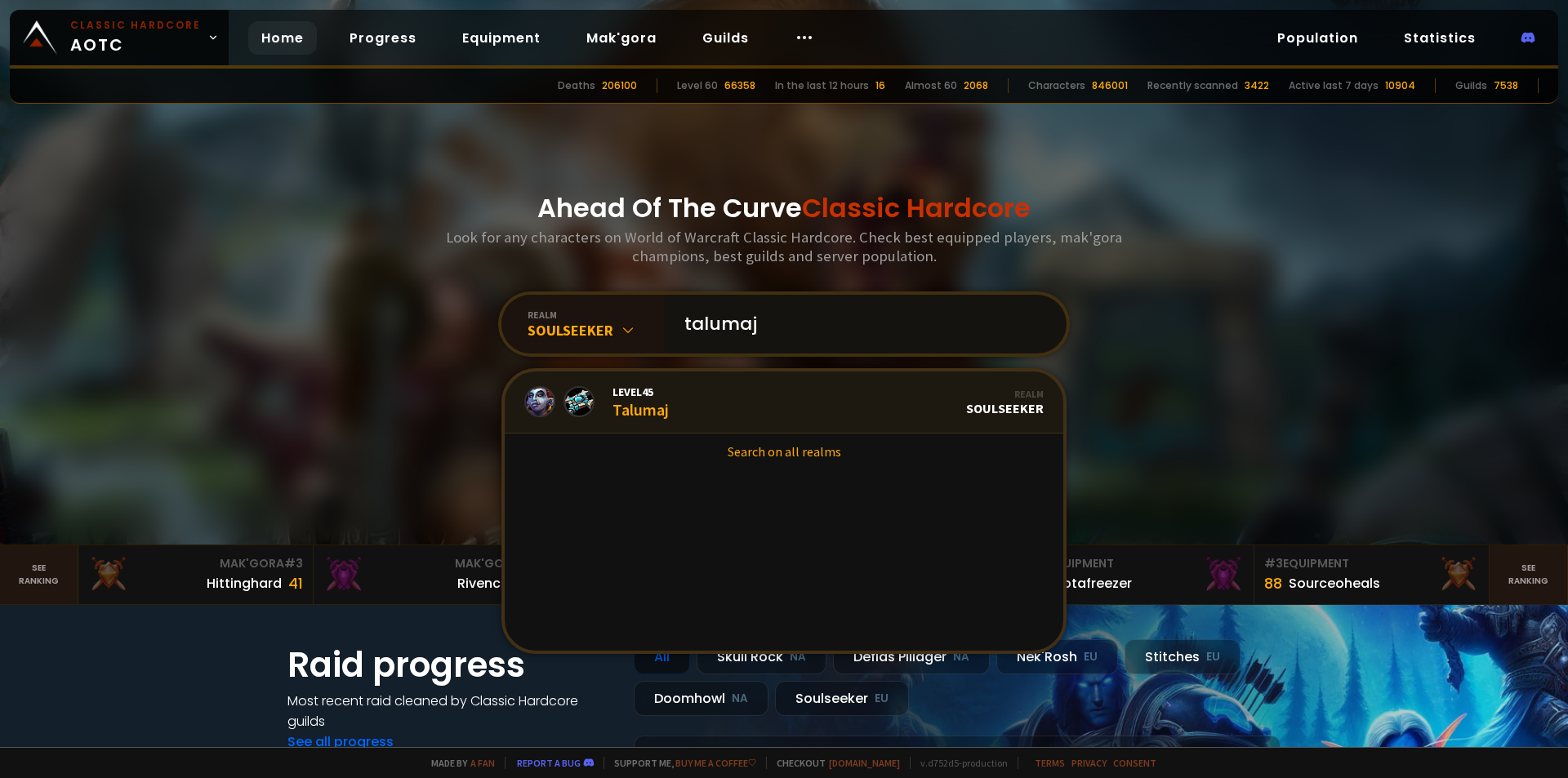
type input "talumaj"
click at [762, 400] on link "Level 45 Talumaj Realm Soulseeker" at bounding box center [784, 402] width 559 height 62
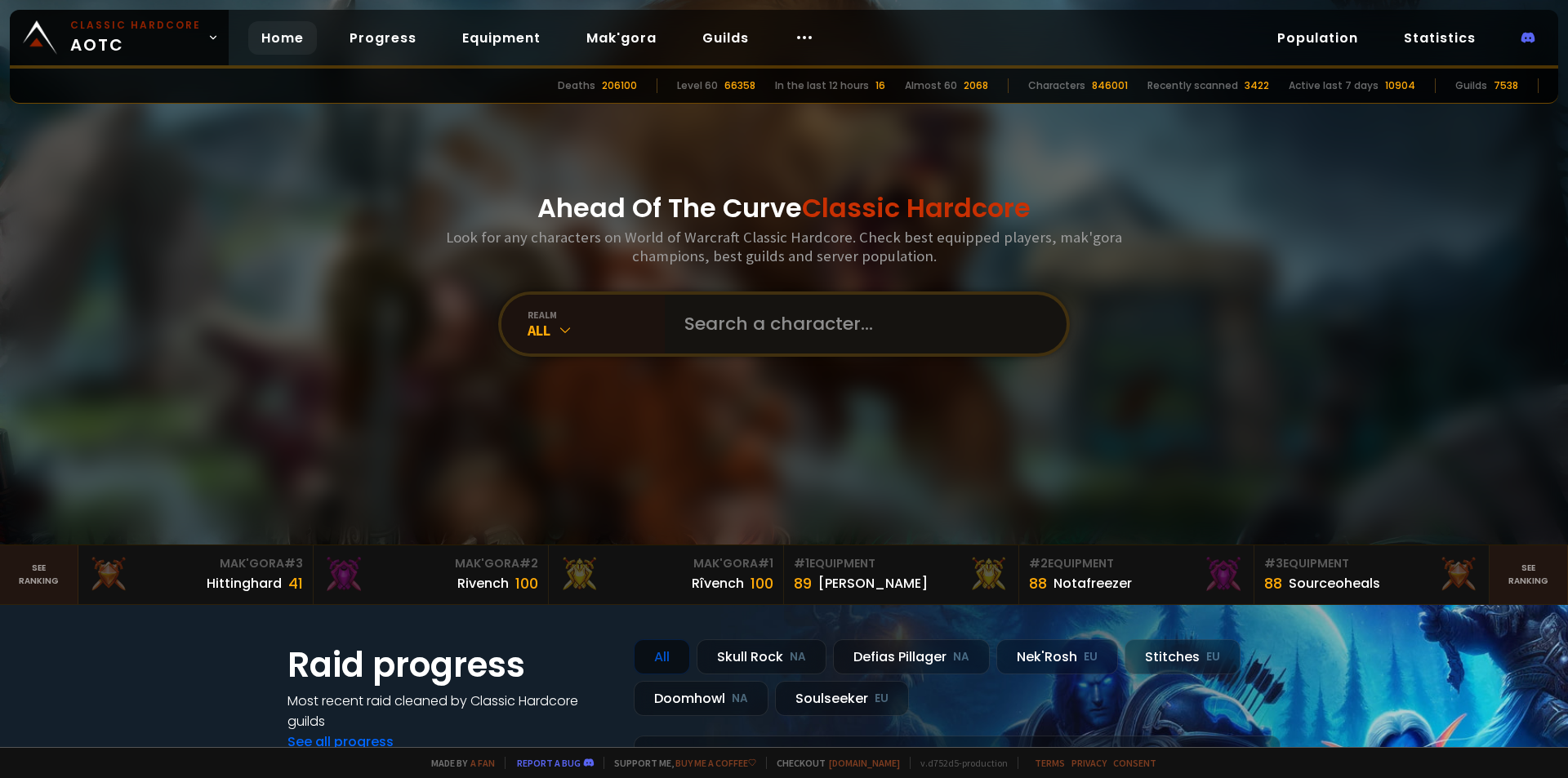
click at [771, 329] on input "text" at bounding box center [860, 324] width 372 height 59
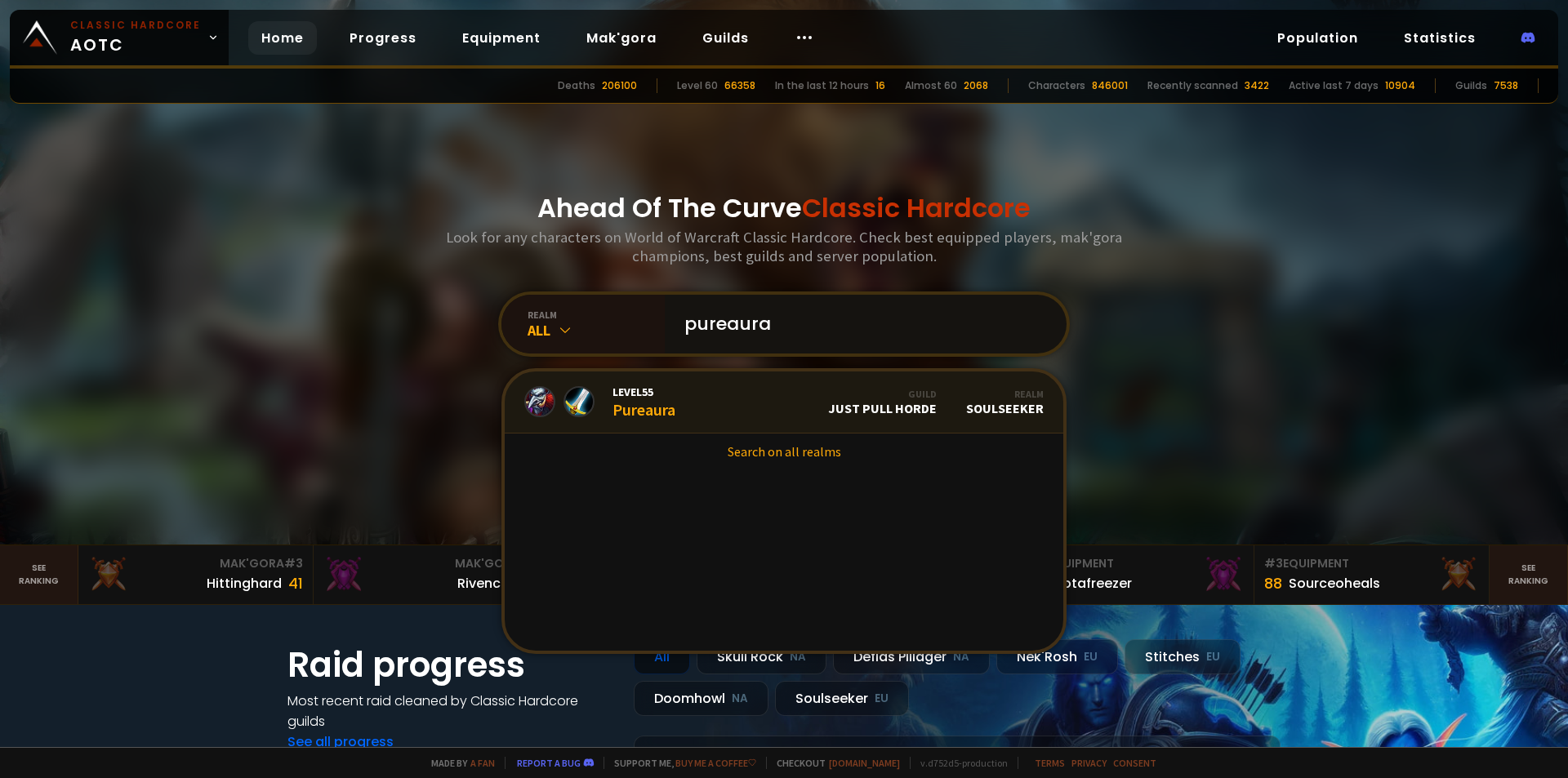
type input "pureaura"
click at [760, 390] on link "Level 55 Pureaura Guild Just Pull Horde Realm Soulseeker" at bounding box center [784, 402] width 559 height 62
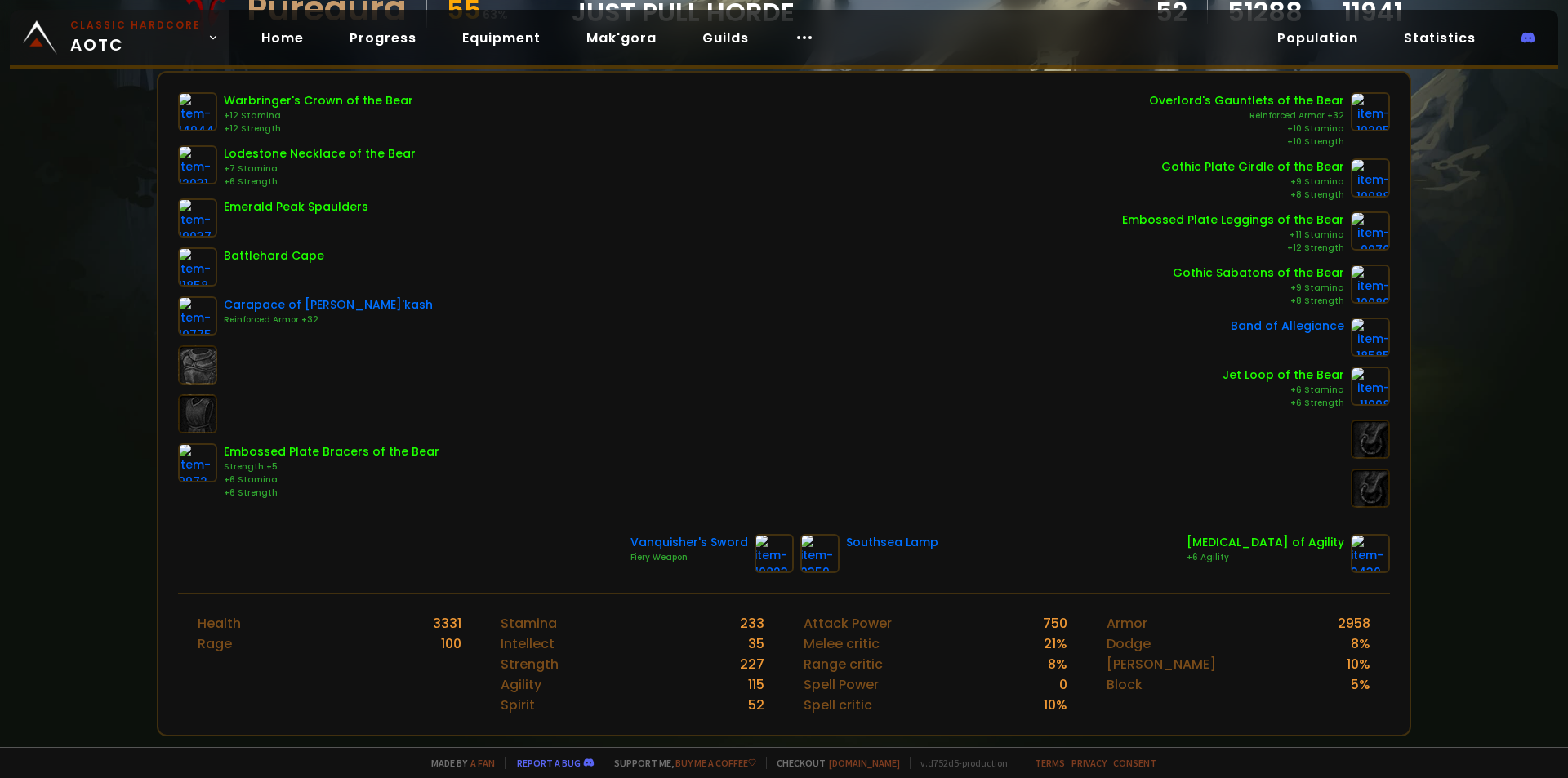
scroll to position [245, 0]
